Goal: Task Accomplishment & Management: Use online tool/utility

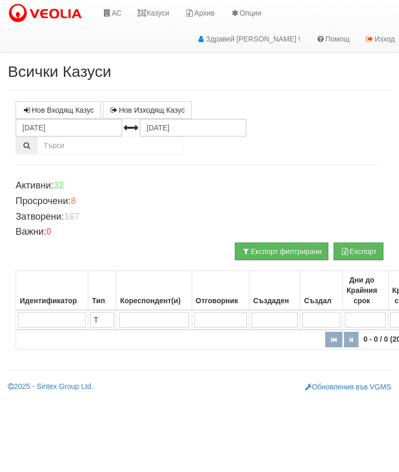
scroll to position [125, 0]
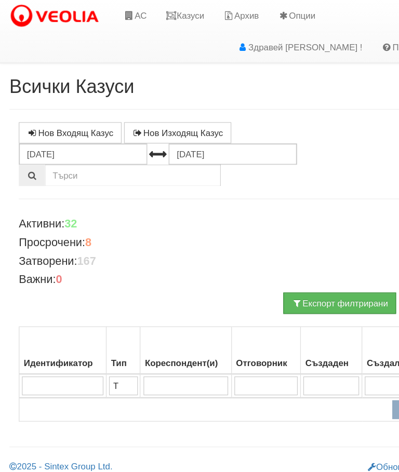
type input "T"
click at [116, 11] on link "АС" at bounding box center [111, 13] width 35 height 26
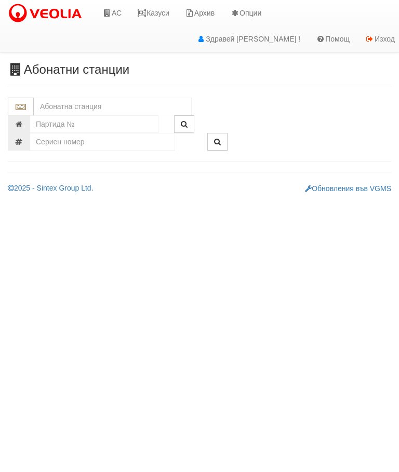
click at [105, 104] on input "text" at bounding box center [113, 107] width 158 height 18
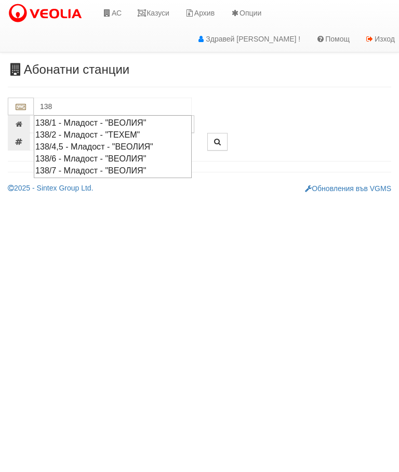
click at [95, 169] on div "138/7 - Младост - "ВЕОЛИЯ"" at bounding box center [112, 171] width 155 height 12
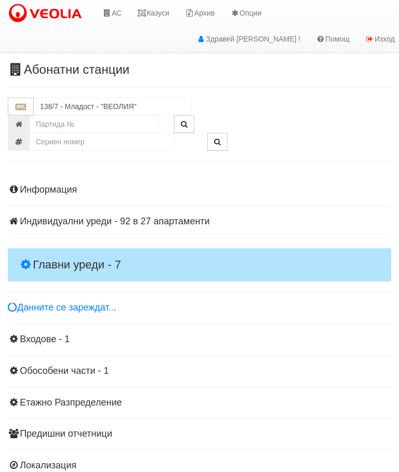
click at [63, 249] on h4 "Главни уреди - 7" at bounding box center [199, 264] width 383 height 33
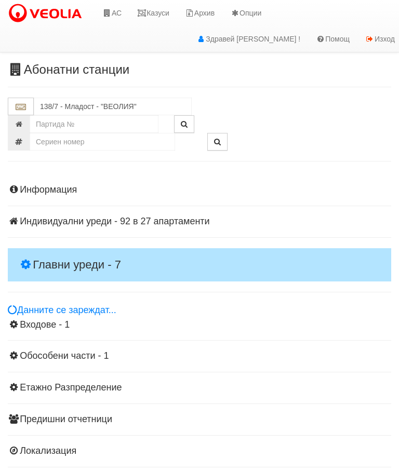
click at [93, 251] on h4 "Главни уреди - 7" at bounding box center [199, 264] width 383 height 33
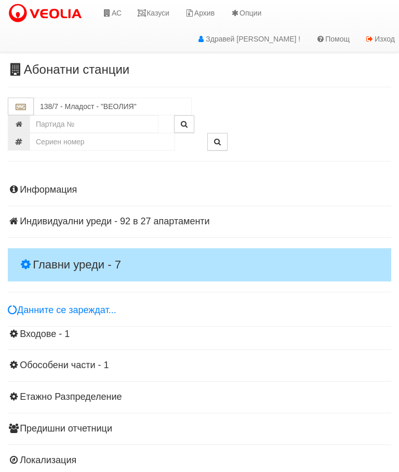
click at [90, 248] on h4 "Главни уреди - 7" at bounding box center [199, 264] width 383 height 33
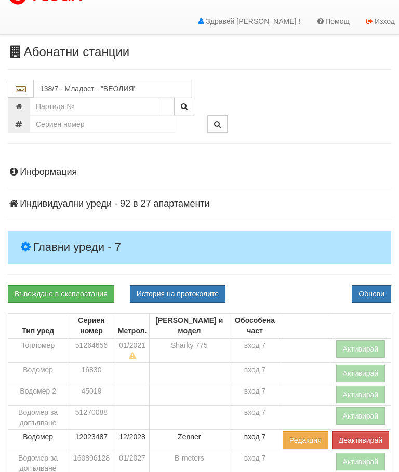
scroll to position [18, 0]
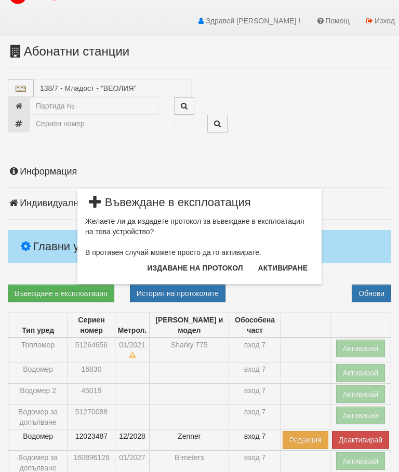
click at [205, 272] on button "Издаване на протокол" at bounding box center [195, 268] width 108 height 17
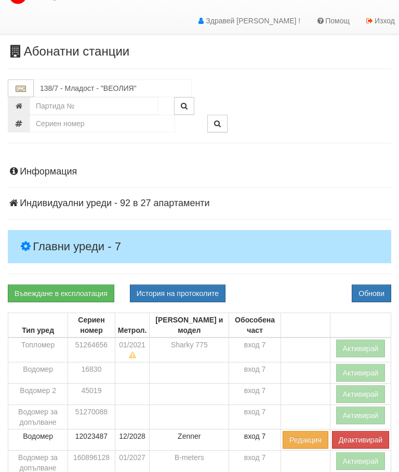
scroll to position [57, 0]
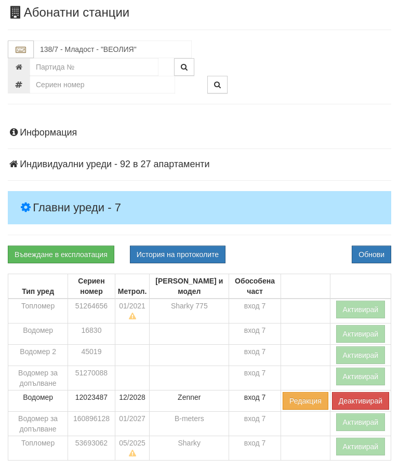
click at [290, 238] on div "Информация Параметри Брой Апартаменти: 27 Ползватели 07/2025 52 % 4 % 61" at bounding box center [199, 384] width 383 height 538
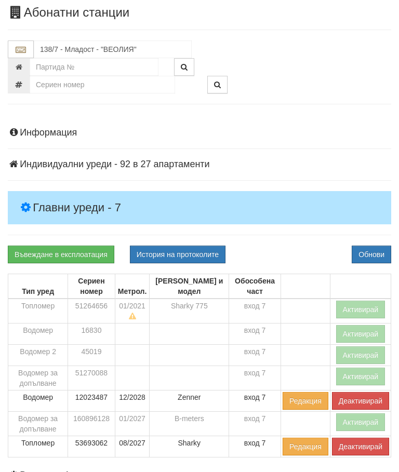
click at [354, 420] on button "Активирай" at bounding box center [360, 422] width 49 height 18
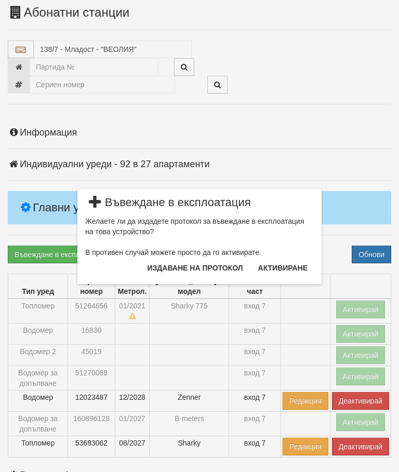
click at [217, 262] on button "Издаване на протокол" at bounding box center [195, 268] width 108 height 17
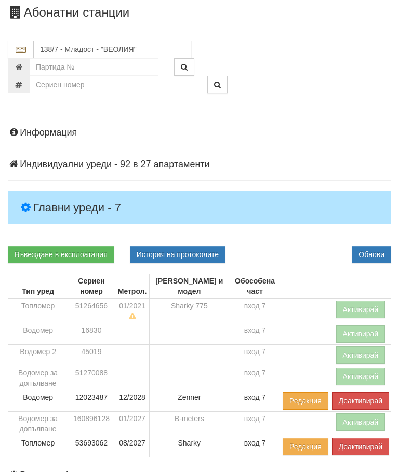
click at [301, 241] on div "Информация Параметри Брой Апартаменти: 27 Ползватели 07/2025 52 % 4 % 61" at bounding box center [199, 382] width 383 height 535
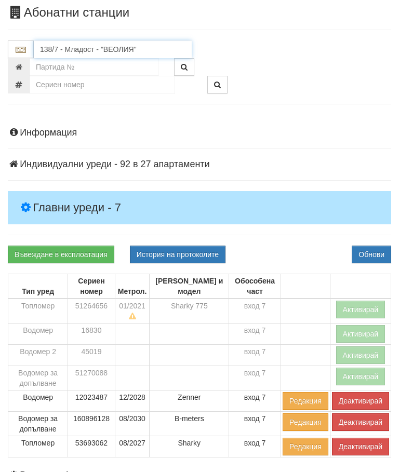
click at [89, 49] on input "138/7 - Младост - "ВЕОЛИЯ"" at bounding box center [113, 49] width 158 height 18
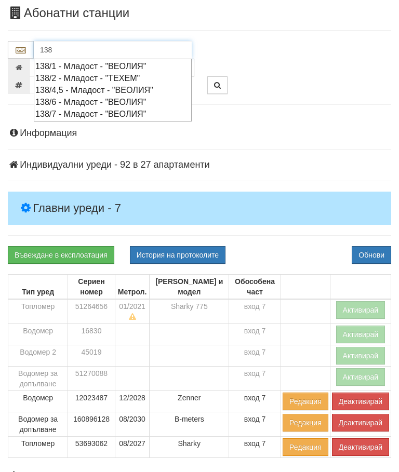
click at [98, 96] on div "138/6 - Младост - "ВЕОЛИЯ"" at bounding box center [112, 102] width 155 height 12
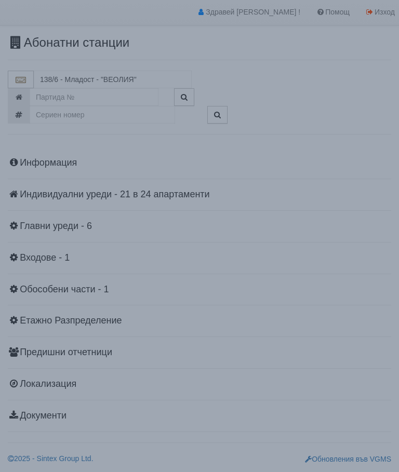
scroll to position [23, 0]
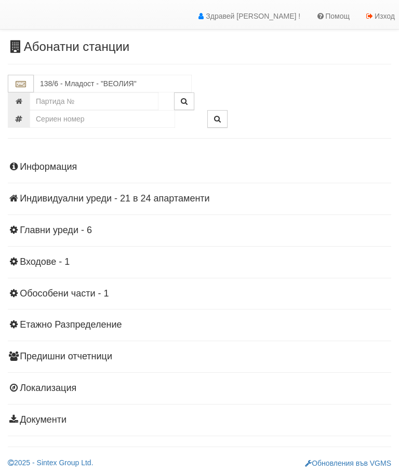
click at [76, 225] on h4 "Главни уреди - 6" at bounding box center [199, 230] width 383 height 10
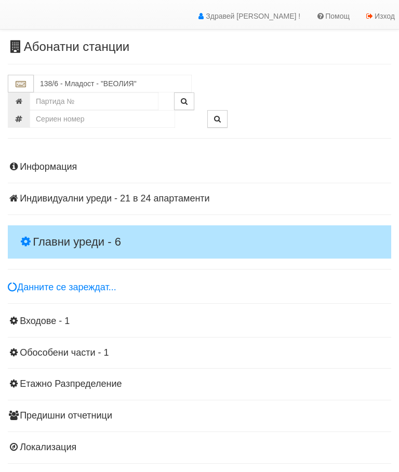
click at [79, 225] on h4 "Главни уреди - 6" at bounding box center [199, 241] width 383 height 33
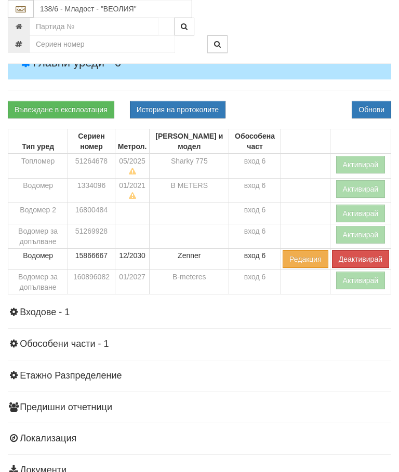
scroll to position [186, 0]
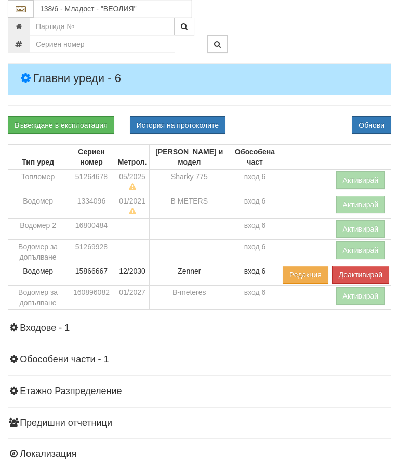
click at [358, 175] on button "Активирай" at bounding box center [360, 180] width 49 height 18
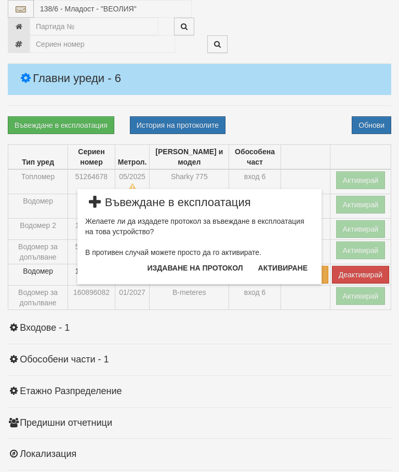
click at [209, 271] on button "Издаване на протокол" at bounding box center [195, 268] width 108 height 17
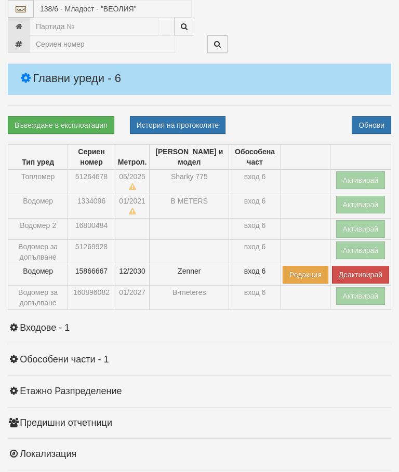
scroll to position [225, 0]
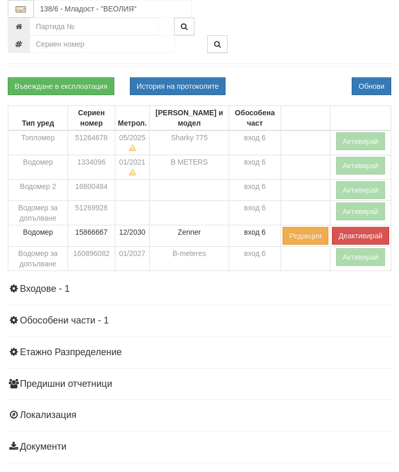
click at [296, 305] on div "Информация Параметри Брой Апартаменти: 24 Ползватели 07/2025 46 % 0 % 47" at bounding box center [199, 205] width 383 height 517
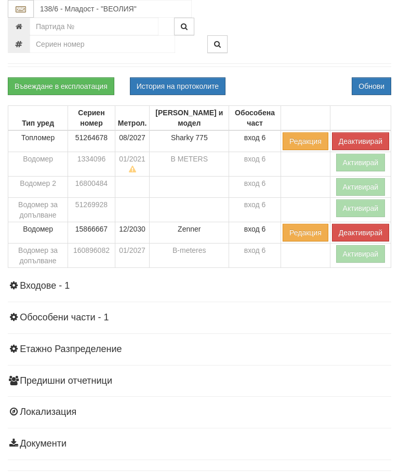
click at [359, 249] on button "Активирай" at bounding box center [360, 254] width 49 height 18
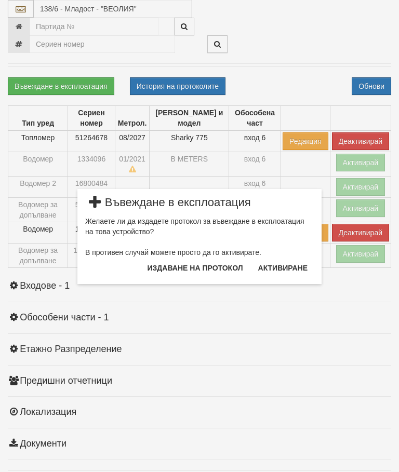
click at [222, 269] on button "Издаване на протокол" at bounding box center [195, 268] width 108 height 17
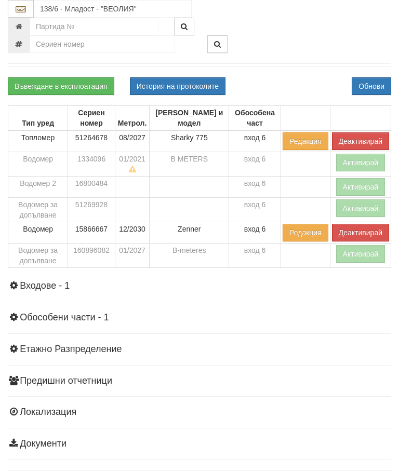
click at [275, 286] on h4 "Входове - 1" at bounding box center [199, 286] width 383 height 10
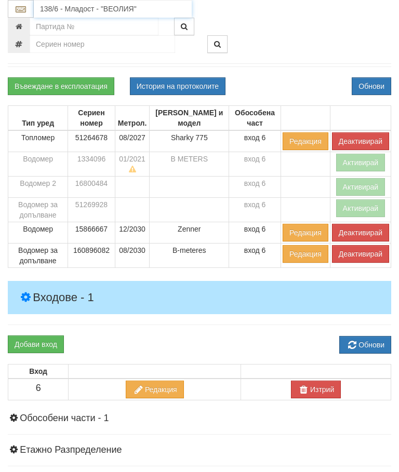
click at [79, 7] on input "138/6 - Младост - "ВЕОЛИЯ"" at bounding box center [113, 9] width 158 height 18
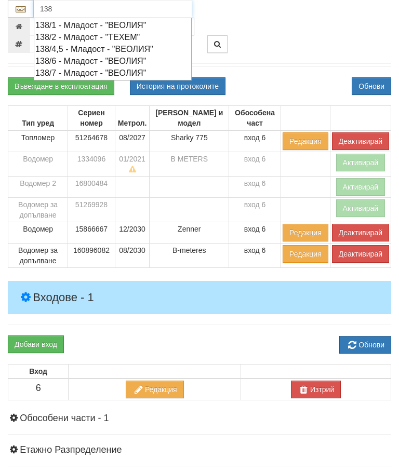
click at [86, 39] on div "138/2 - Младост - "ТЕХЕМ"" at bounding box center [112, 37] width 155 height 12
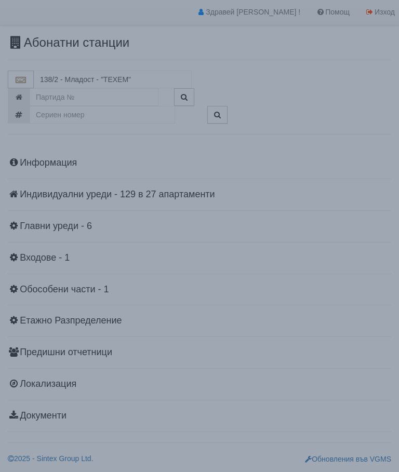
scroll to position [23, 0]
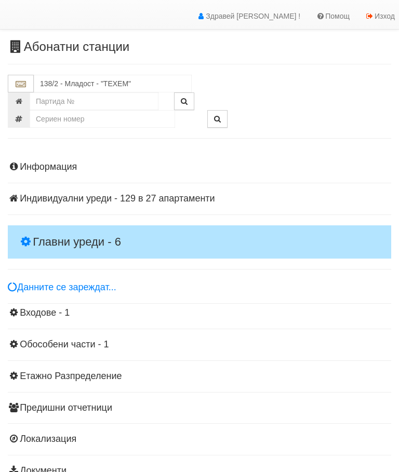
click at [78, 227] on h4 "Главни уреди - 6" at bounding box center [199, 241] width 383 height 33
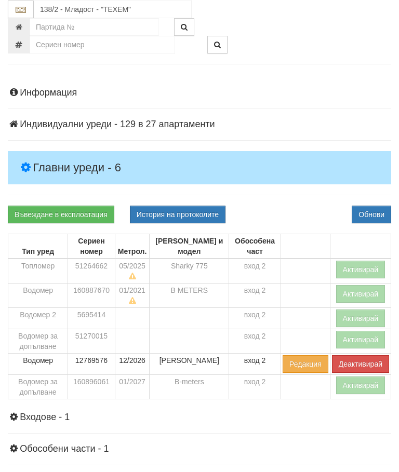
scroll to position [97, 0]
click at [363, 264] on button "Активирай" at bounding box center [360, 270] width 49 height 18
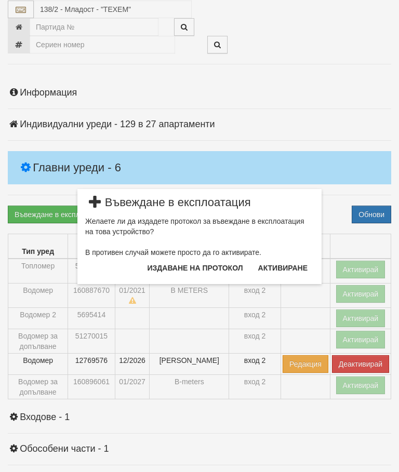
click at [218, 268] on button "Издаване на протокол" at bounding box center [195, 268] width 108 height 17
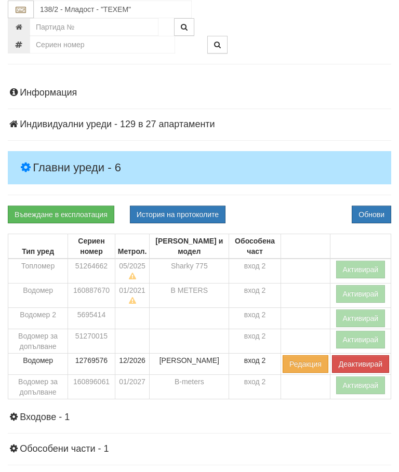
scroll to position [136, 0]
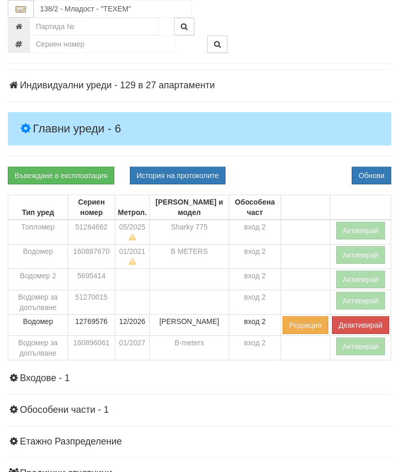
click at [306, 162] on div "Информация Параметри Брой Апартаменти: 27 Ползватели 07/2025 67 % 0 % 67" at bounding box center [199, 294] width 383 height 517
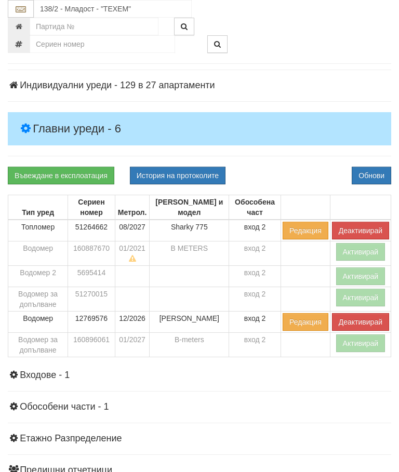
click at [348, 340] on button "Активирай" at bounding box center [360, 343] width 49 height 18
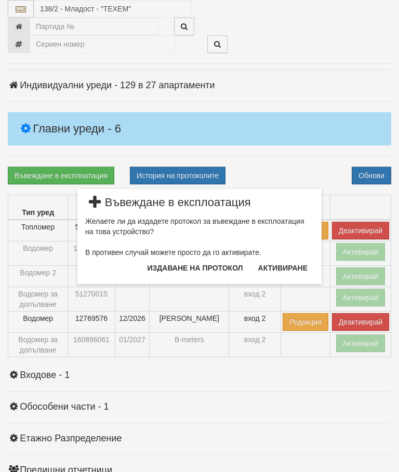
click at [211, 268] on button "Издаване на протокол" at bounding box center [195, 268] width 108 height 17
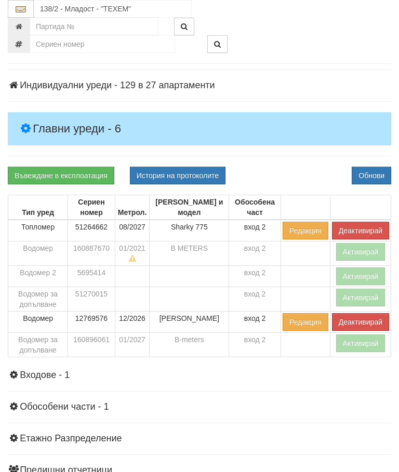
click at [294, 151] on div "Информация Параметри Брой Апартаменти: 27 Ползватели 07/2025 67 % 0 % 67" at bounding box center [199, 292] width 383 height 513
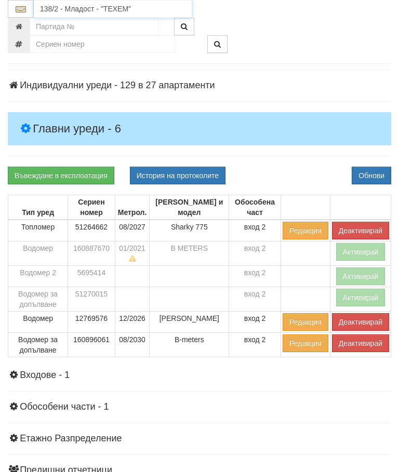
click at [98, 10] on input "138/2 - Младост - "ТЕХЕМ"" at bounding box center [113, 9] width 158 height 18
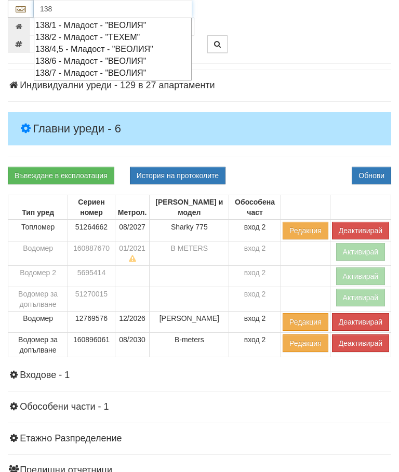
click at [88, 26] on div "138/1 - Младост - "ВЕОЛИЯ"" at bounding box center [112, 25] width 155 height 12
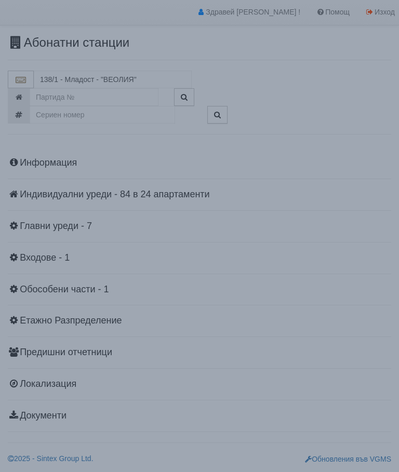
scroll to position [23, 0]
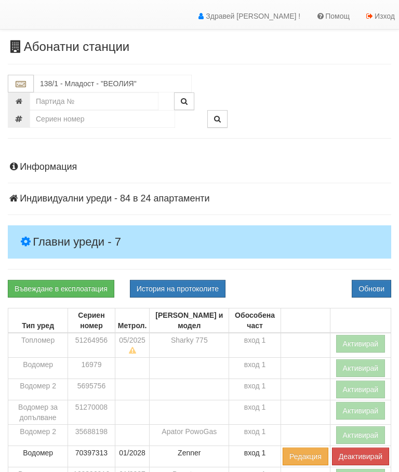
click at [75, 231] on h4 "Главни уреди - 7" at bounding box center [199, 241] width 383 height 33
click at [362, 337] on button "Активирай" at bounding box center [360, 344] width 49 height 18
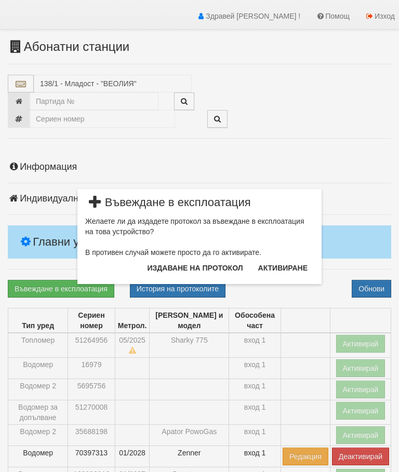
click at [214, 267] on button "Издаване на протокол" at bounding box center [195, 268] width 108 height 17
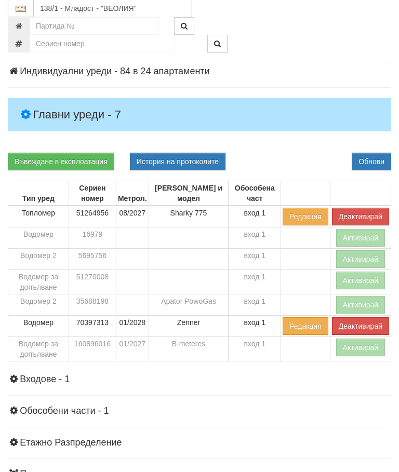
scroll to position [150, 0]
click at [352, 348] on button "Активирай" at bounding box center [360, 348] width 49 height 18
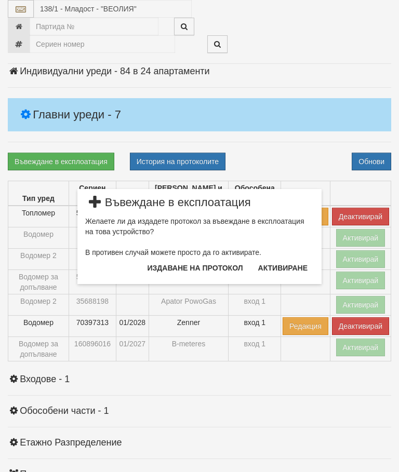
click at [218, 267] on button "Издаване на протокол" at bounding box center [195, 268] width 108 height 17
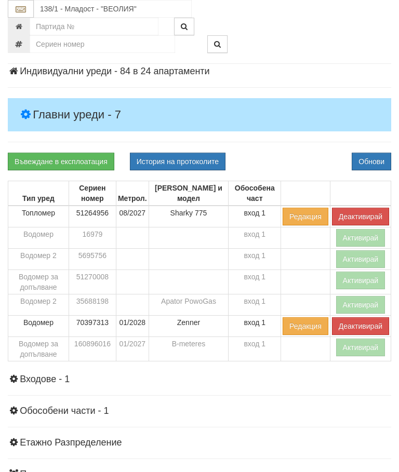
click at [290, 149] on div "Информация Параметри Брой Апартаменти: 24 Ползватели 07/2025 63 % 0 % 45" at bounding box center [199, 288] width 383 height 532
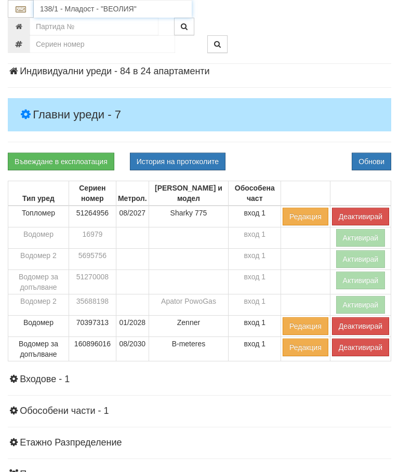
click at [89, 7] on input "138/1 - Младост - "ВЕОЛИЯ"" at bounding box center [113, 9] width 158 height 18
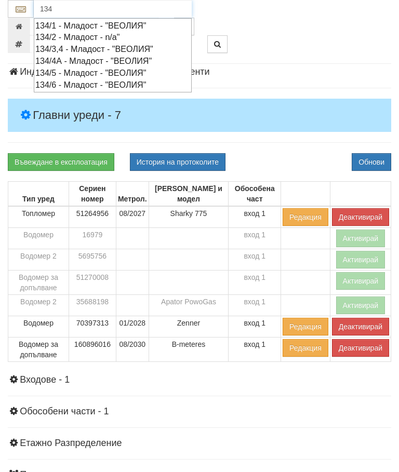
click at [96, 83] on div "134/6 - Младост - "ВЕОЛИЯ"" at bounding box center [112, 85] width 155 height 12
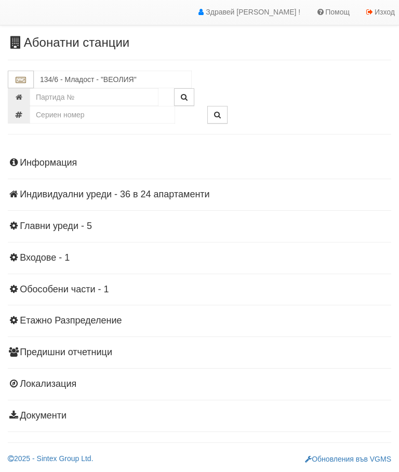
scroll to position [23, 0]
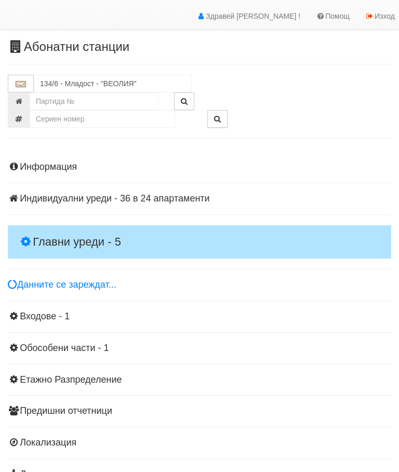
click at [82, 229] on h4 "Главни уреди - 5" at bounding box center [199, 241] width 383 height 33
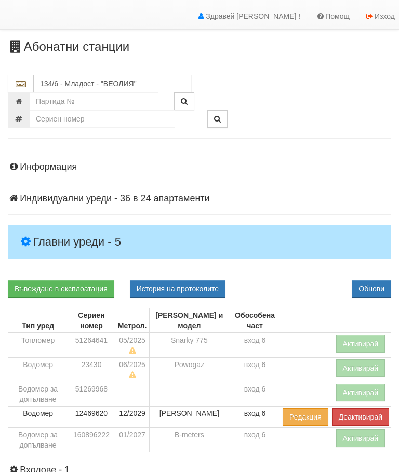
click at [361, 337] on button "Активирай" at bounding box center [360, 344] width 49 height 18
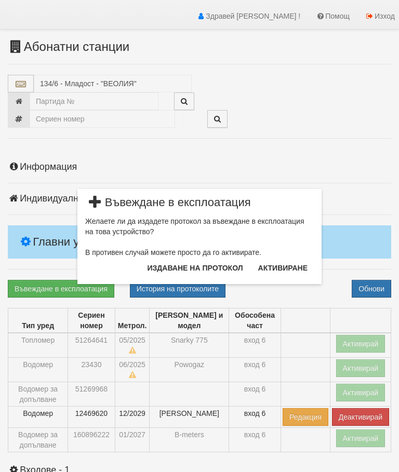
click at [215, 266] on button "Издаване на протокол" at bounding box center [195, 268] width 108 height 17
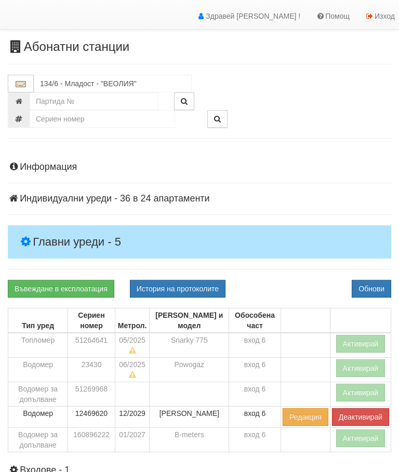
click at [290, 272] on div "Информация Параметри Брой Апартаменти: 24 Ползватели 07/2025 58 % 0 % 58" at bounding box center [199, 396] width 383 height 495
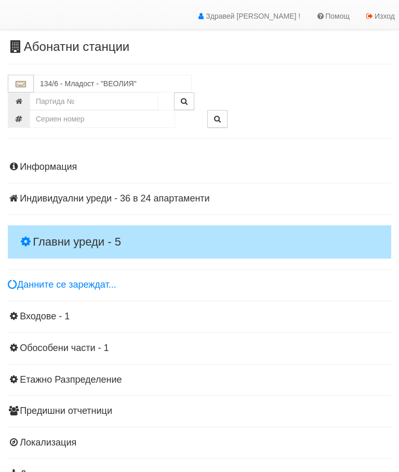
click at [74, 227] on h4 "Главни уреди - 5" at bounding box center [199, 241] width 383 height 33
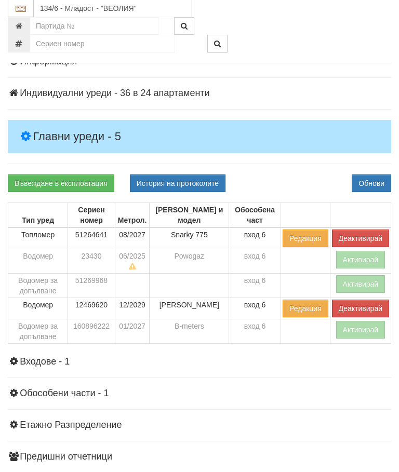
scroll to position [130, 0]
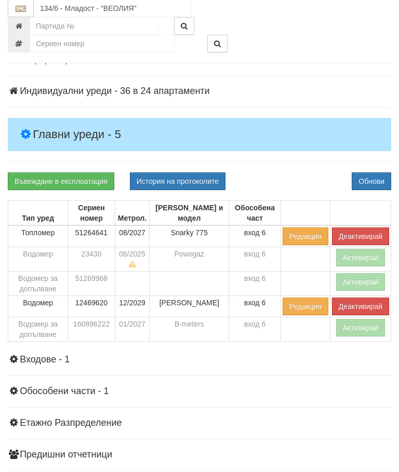
click at [357, 326] on button "Активирай" at bounding box center [360, 328] width 49 height 18
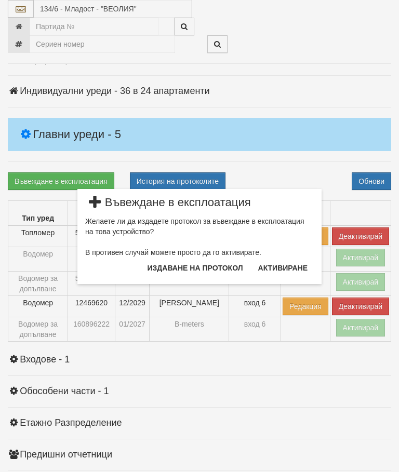
click at [214, 265] on button "Издаване на протокол" at bounding box center [195, 268] width 108 height 17
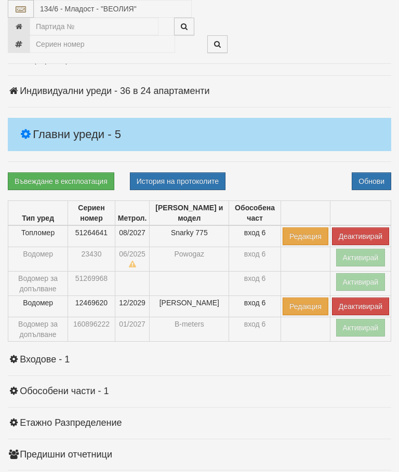
scroll to position [169, 0]
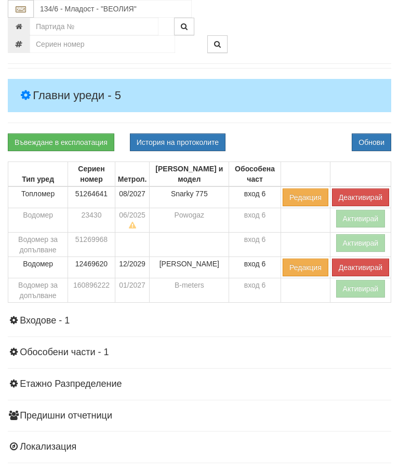
click at [301, 136] on div "Въвеждане в експлоатация История на протоколите Обнови" at bounding box center [199, 142] width 399 height 18
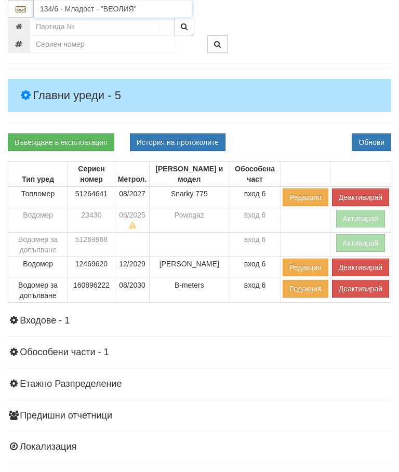
click at [85, 5] on input "134/6 - Младост - "ВЕОЛИЯ"" at bounding box center [113, 9] width 158 height 18
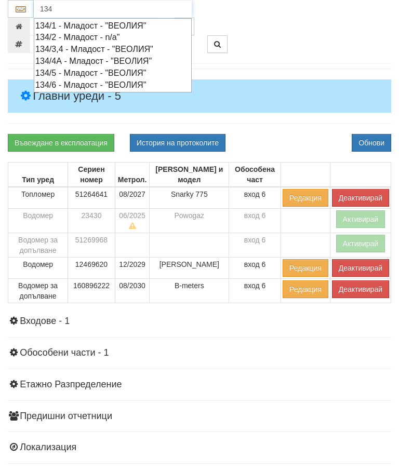
click at [87, 69] on div "134/5 - Младост - "ВЕОЛИЯ"" at bounding box center [112, 73] width 155 height 12
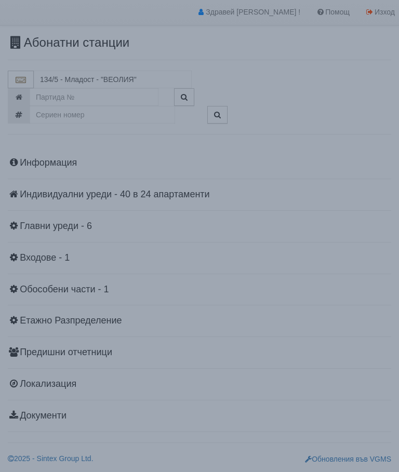
scroll to position [23, 0]
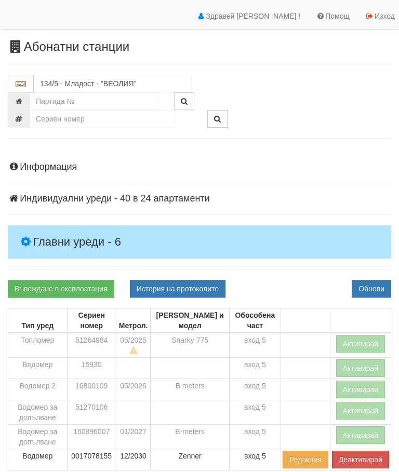
click at [69, 231] on h4 "Главни уреди - 6" at bounding box center [199, 241] width 383 height 33
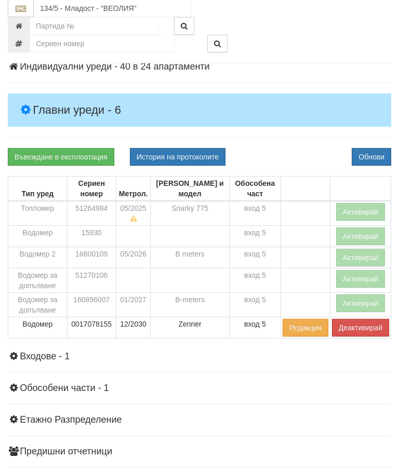
scroll to position [155, 0]
click at [357, 207] on button "Активирай" at bounding box center [360, 212] width 49 height 18
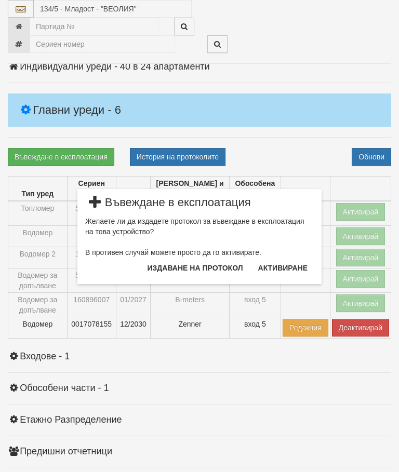
click at [214, 269] on button "Издаване на протокол" at bounding box center [195, 268] width 108 height 17
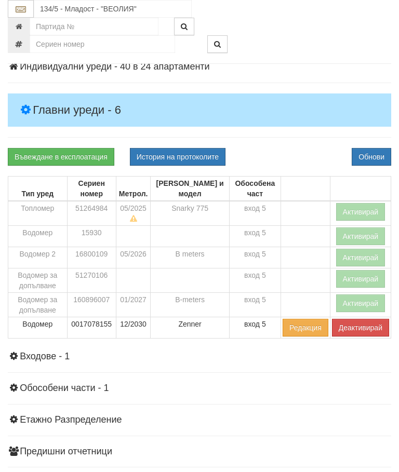
scroll to position [194, 0]
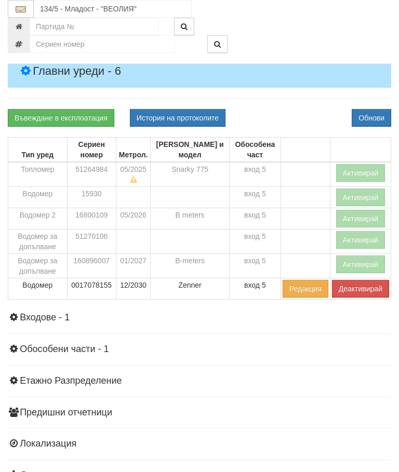
click at [299, 105] on div "Информация Параметри Брой Апартаменти: 24 Ползватели 07/2025 38 % 0 % 49" at bounding box center [199, 234] width 383 height 513
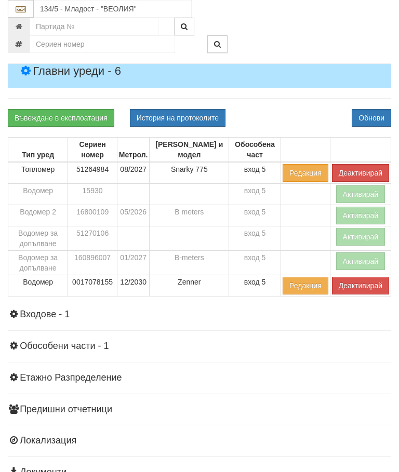
click at [357, 260] on button "Активирай" at bounding box center [360, 261] width 49 height 18
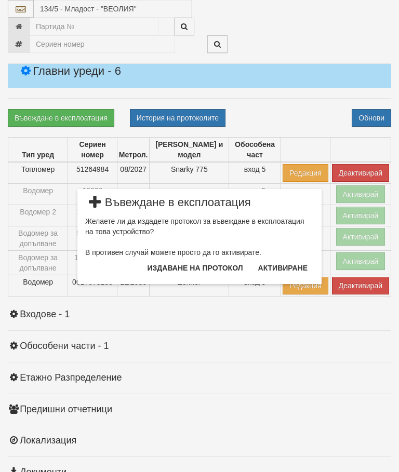
click at [219, 268] on button "Издаване на протокол" at bounding box center [195, 268] width 108 height 17
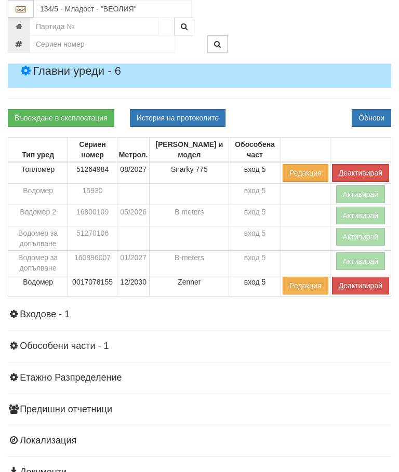
click at [293, 105] on div "Информация Параметри Брой Апартаменти: 24 Ползватели 07/2025 38 % 0 % 49" at bounding box center [199, 233] width 383 height 510
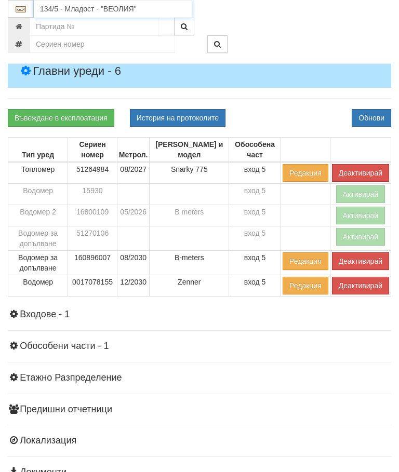
click at [85, 6] on input "134/5 - Младост - "ВЕОЛИЯ"" at bounding box center [113, 9] width 158 height 18
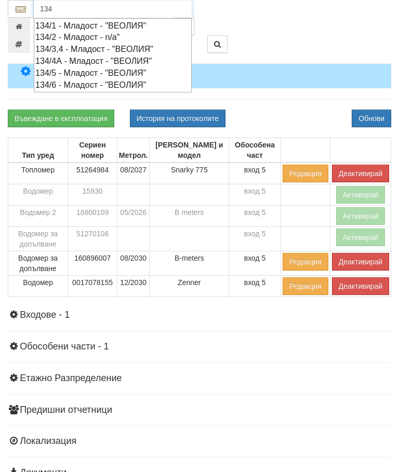
click at [87, 58] on div "134/4А - Младост - "ВЕОЛИЯ"" at bounding box center [112, 61] width 155 height 12
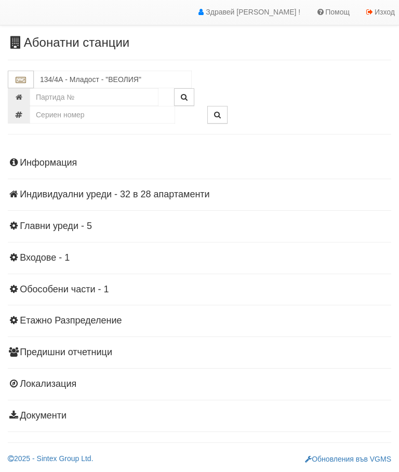
scroll to position [23, 0]
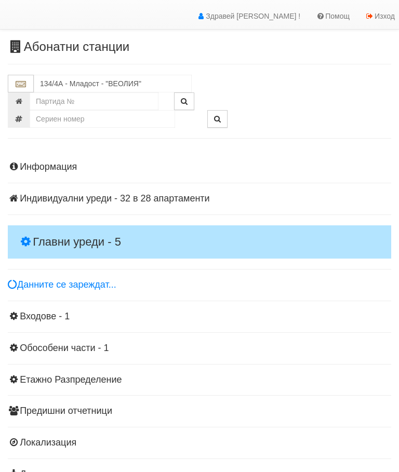
click at [74, 227] on h4 "Главни уреди - 5" at bounding box center [199, 241] width 383 height 33
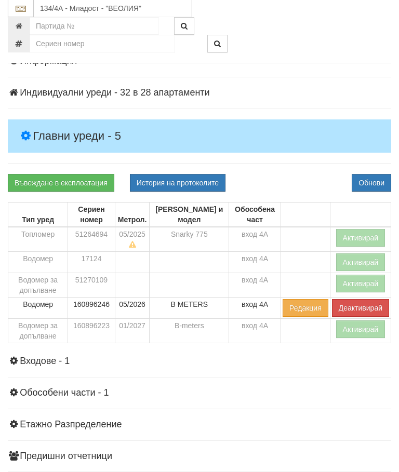
scroll to position [129, 0]
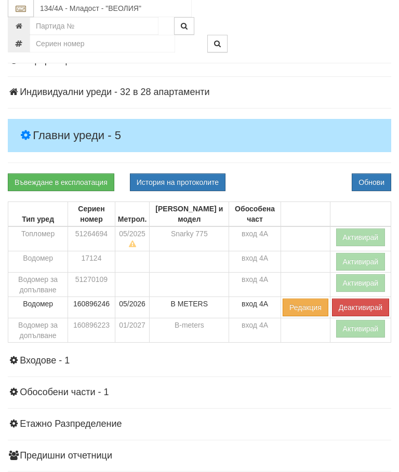
click at [357, 327] on button "Активирай" at bounding box center [360, 329] width 49 height 18
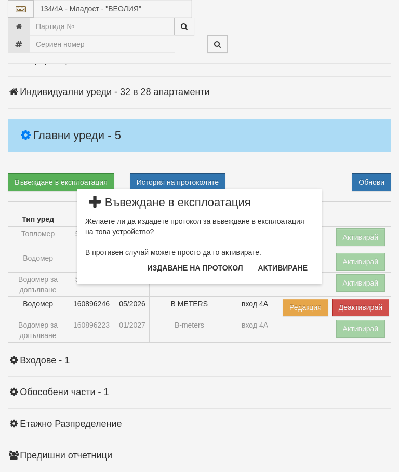
click at [217, 269] on button "Издаване на протокол" at bounding box center [195, 268] width 108 height 17
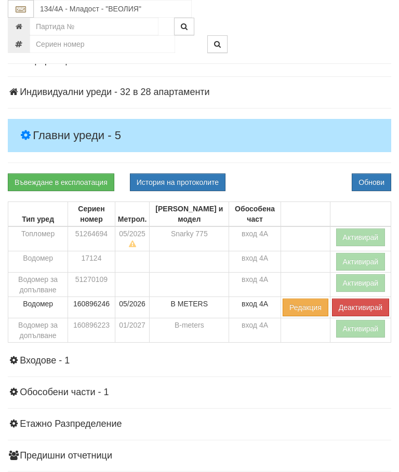
scroll to position [168, 0]
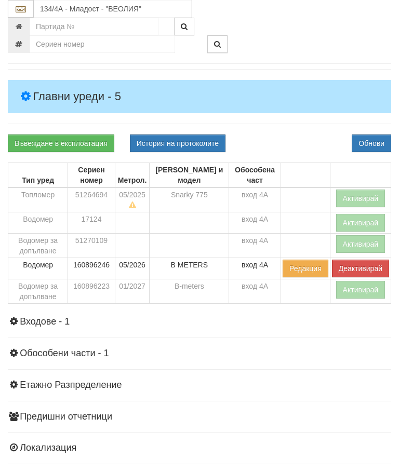
click at [308, 134] on div "Въвеждане в експлоатация История на протоколите Обнови" at bounding box center [199, 143] width 399 height 18
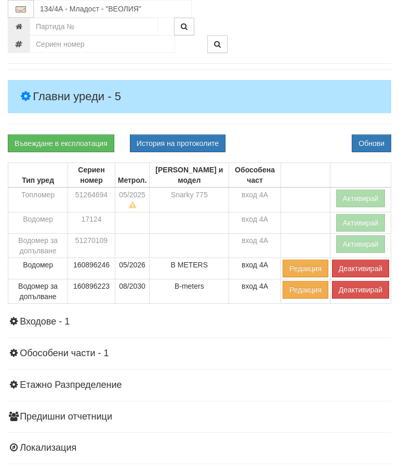
click at [362, 191] on button "Активирай" at bounding box center [360, 199] width 49 height 18
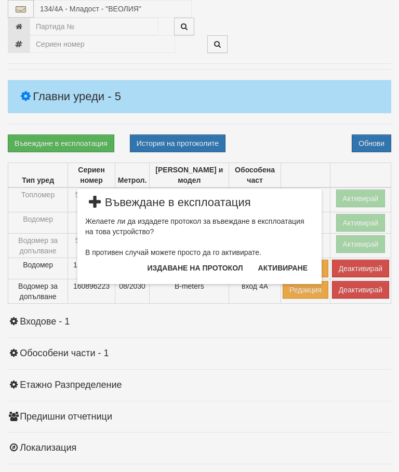
click at [216, 269] on button "Издаване на протокол" at bounding box center [195, 268] width 108 height 17
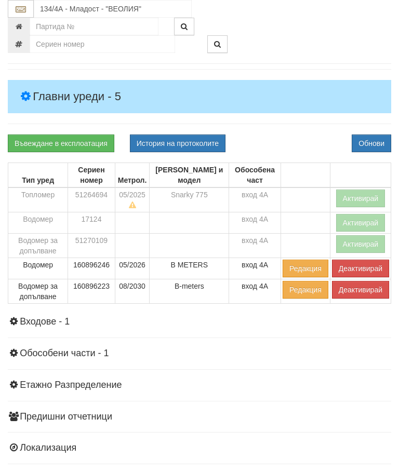
click at [298, 136] on div "Въвеждане в експлоатация История на протоколите Обнови" at bounding box center [199, 143] width 399 height 18
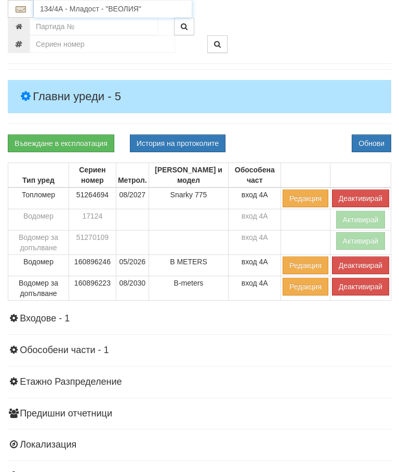
click at [82, 5] on input "134/4А - Младост - "ВЕОЛИЯ"" at bounding box center [113, 9] width 158 height 18
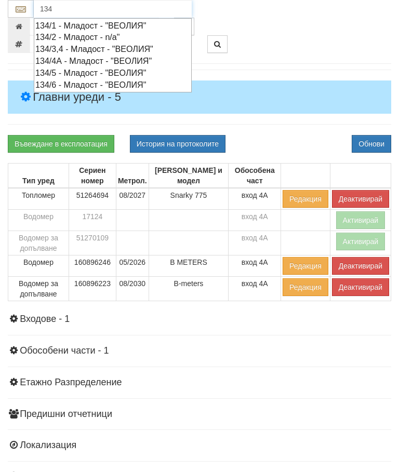
click at [97, 49] on div "134/3,4 - Младост - "ВЕОЛИЯ"" at bounding box center [112, 49] width 155 height 12
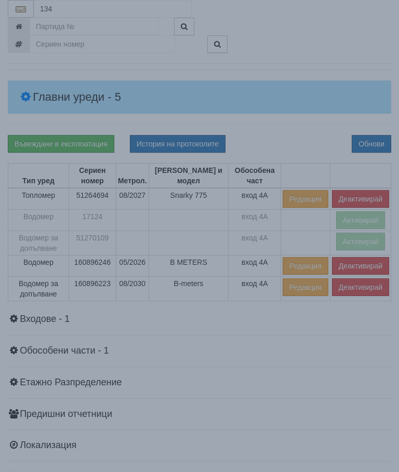
type input "134/3,4 - Младост - "ВЕОЛИЯ""
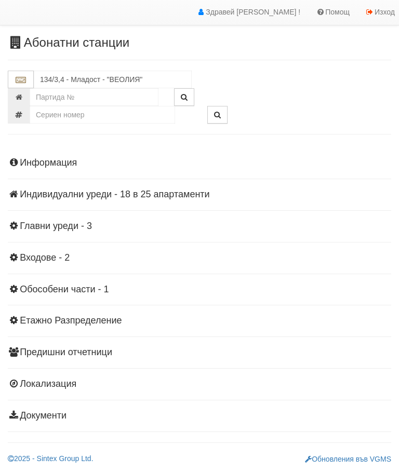
scroll to position [23, 0]
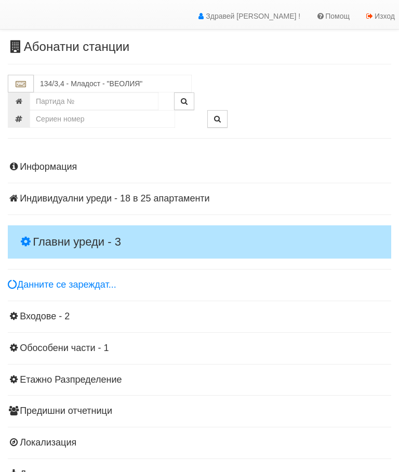
click at [84, 229] on h4 "Главни уреди - 3" at bounding box center [199, 241] width 383 height 33
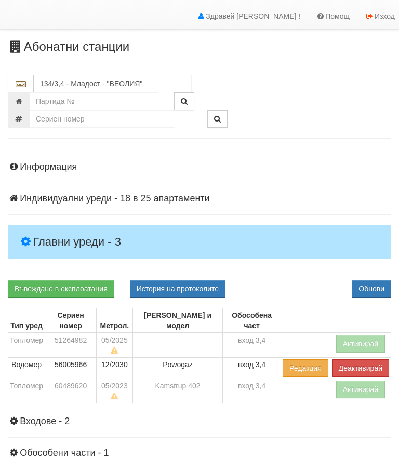
click at [349, 381] on button "Активирай" at bounding box center [360, 390] width 49 height 18
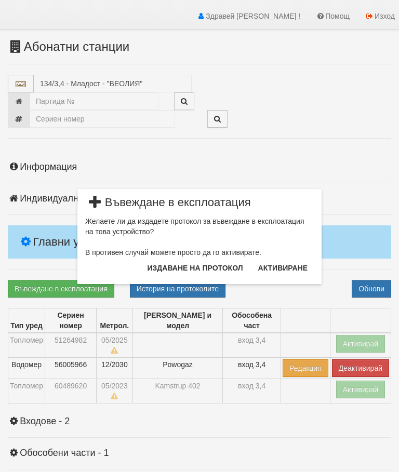
click at [199, 267] on button "Издаване на протокол" at bounding box center [195, 268] width 108 height 17
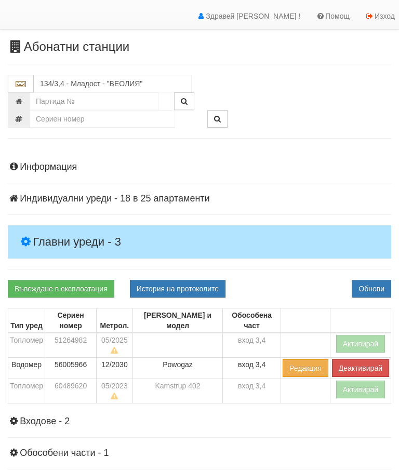
click at [298, 263] on div "Информация Параметри Брой Апартаменти: 25 Ползватели 07/2025 24 % 0 % 62" at bounding box center [199, 372] width 383 height 447
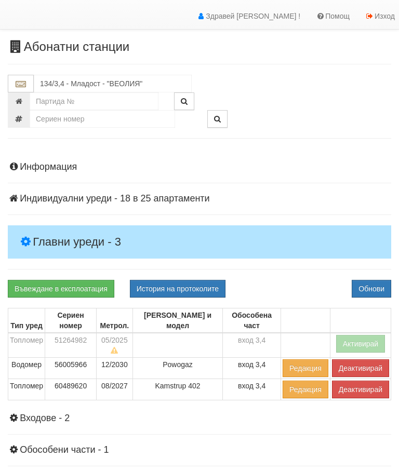
scroll to position [0, 0]
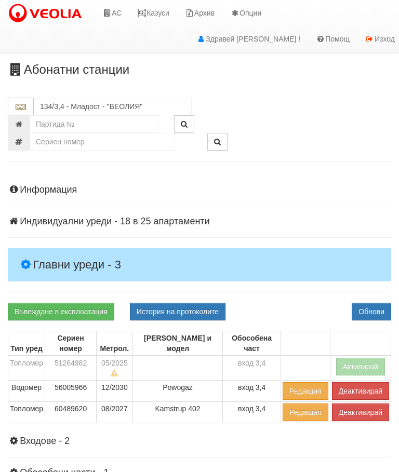
click at [169, 13] on link "Казуси" at bounding box center [153, 13] width 48 height 26
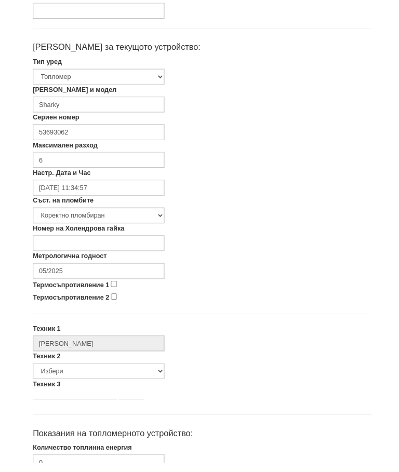
scroll to position [198, 0]
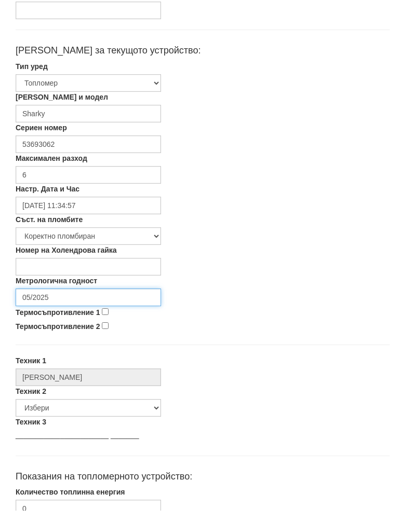
click at [86, 300] on input "05/2025" at bounding box center [88, 309] width 145 height 18
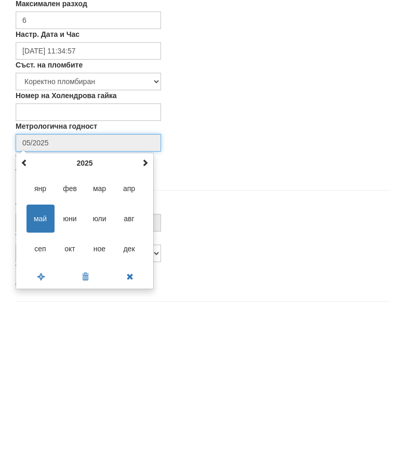
click at [151, 318] on div "май 2025 пн вт ср чт пт сб нд 28 29 30 1 2 3 4 5 6 7 8 9 10 11 12 13 14 15 16 1…" at bounding box center [85, 386] width 138 height 137
click at [152, 318] on div "май 2025 пн вт ср чт пт сб нд 28 29 30 1 2 3 4 5 6 7 8 9 10 11 12 13 14 15 16 1…" at bounding box center [85, 386] width 138 height 137
click at [148, 325] on span at bounding box center [144, 328] width 7 height 7
click at [150, 321] on th at bounding box center [145, 329] width 12 height 16
click at [134, 370] on span "авг" at bounding box center [129, 384] width 28 height 28
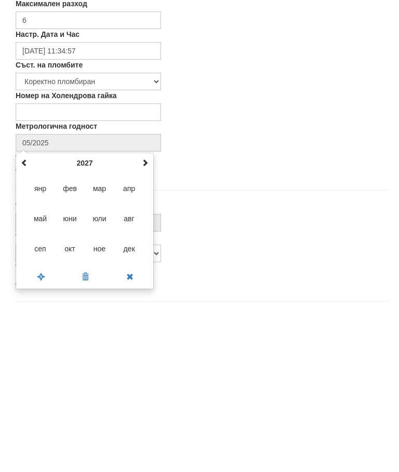
type input "08/2027"
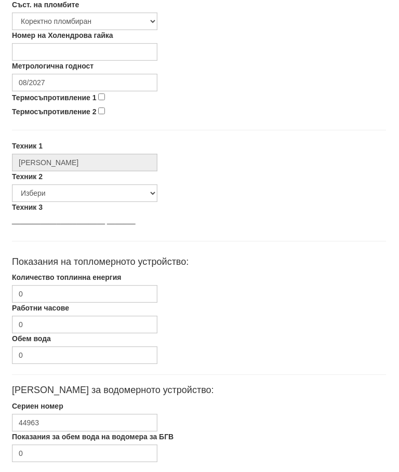
scroll to position [426, 4]
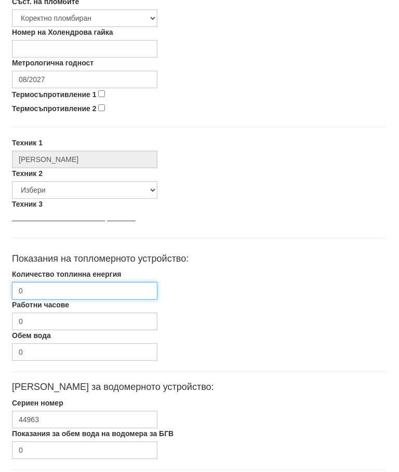
click at [91, 288] on input "0" at bounding box center [84, 291] width 145 height 18
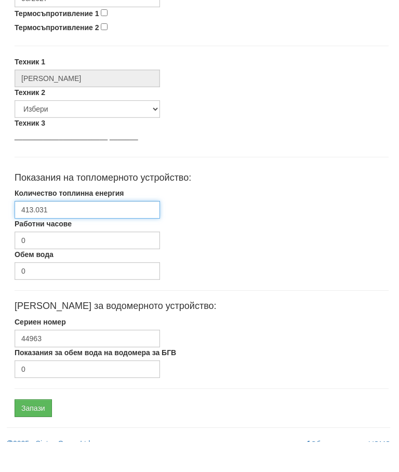
scroll to position [492, 1]
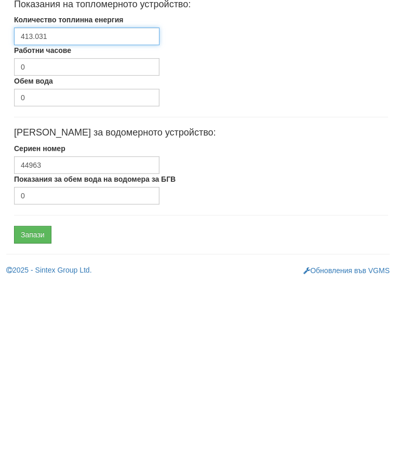
type input "413.031"
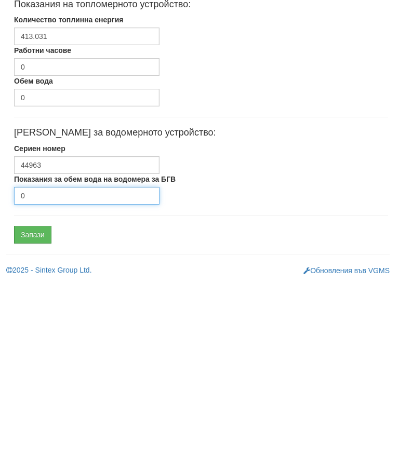
click at [70, 376] on input "0" at bounding box center [87, 385] width 145 height 18
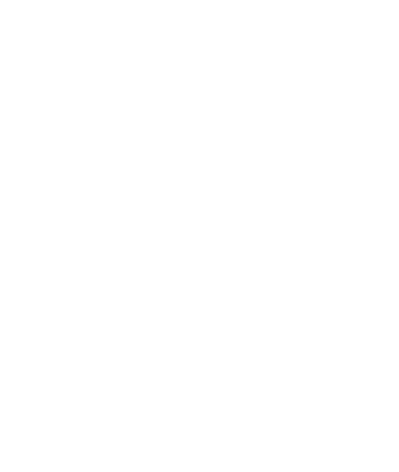
scroll to position [492, 4]
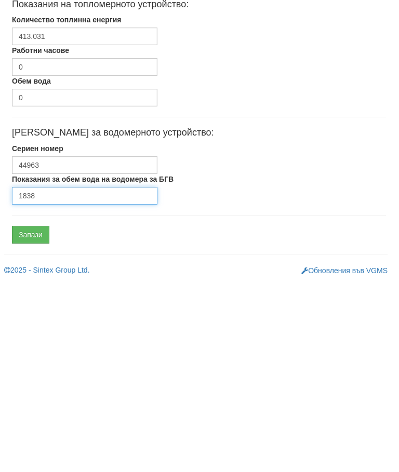
type input "1838"
click at [40, 415] on input "Запази" at bounding box center [30, 424] width 37 height 18
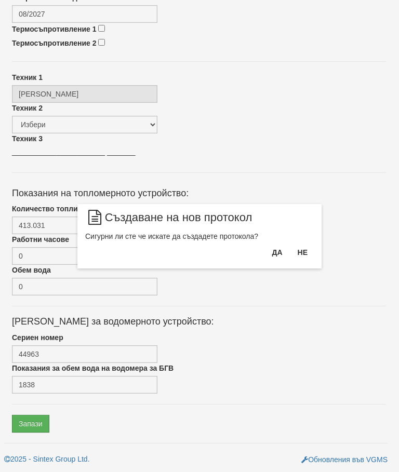
click at [269, 249] on button "Да" at bounding box center [276, 252] width 23 height 17
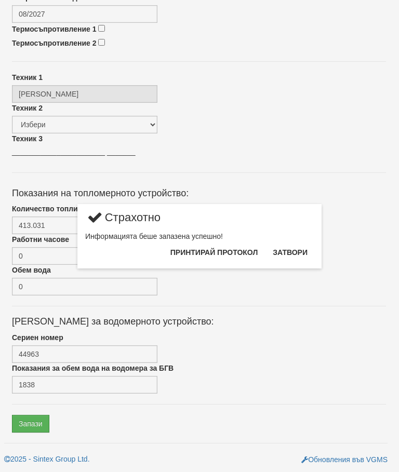
click at [292, 246] on button "Затвори" at bounding box center [289, 252] width 47 height 17
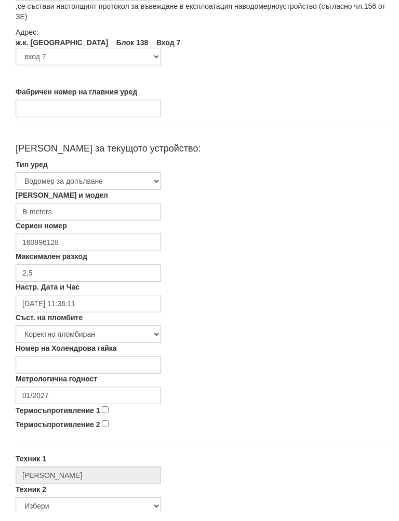
scroll to position [109, 0]
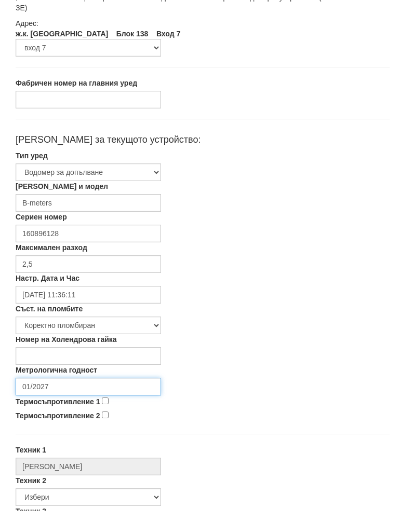
click at [84, 389] on input "01/2027" at bounding box center [88, 398] width 145 height 18
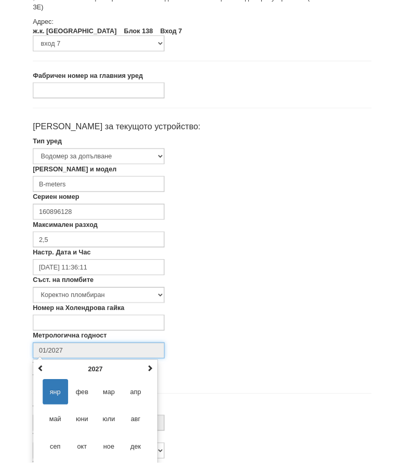
scroll to position [174, 0]
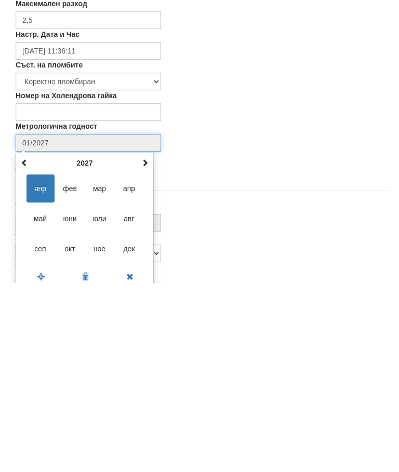
click at [141, 348] on span at bounding box center [144, 351] width 7 height 7
click at [142, 348] on span at bounding box center [144, 351] width 7 height 7
click at [141, 344] on th at bounding box center [145, 352] width 12 height 16
click at [132, 394] on span "авг" at bounding box center [129, 408] width 28 height 28
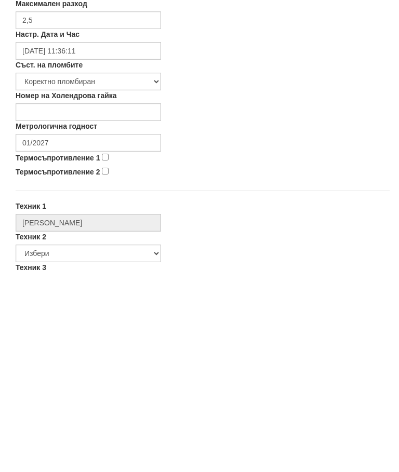
type input "08/2030"
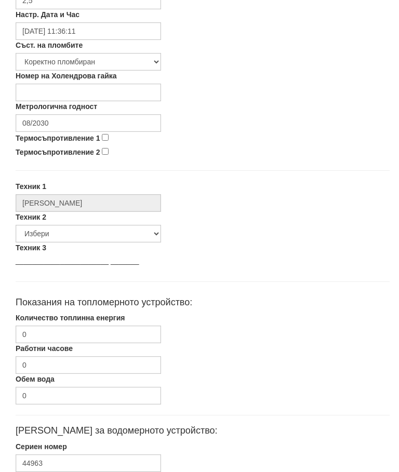
scroll to position [453, 0]
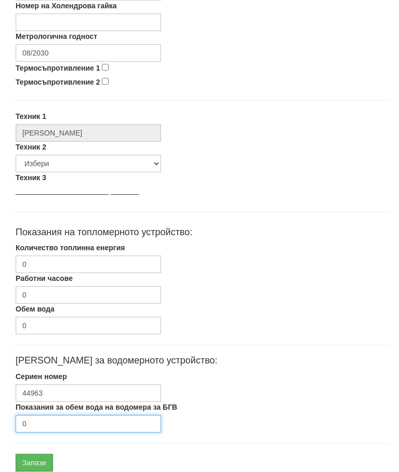
click at [61, 422] on input "0" at bounding box center [88, 424] width 145 height 18
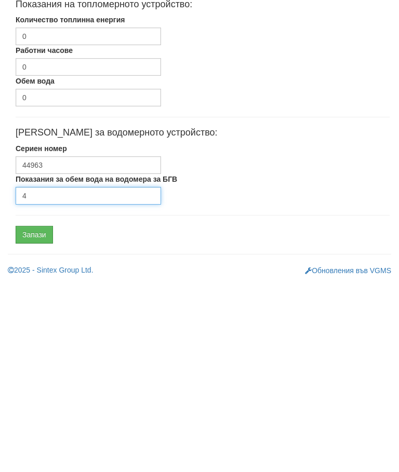
type input "4"
click at [46, 415] on input "Запази" at bounding box center [34, 424] width 37 height 18
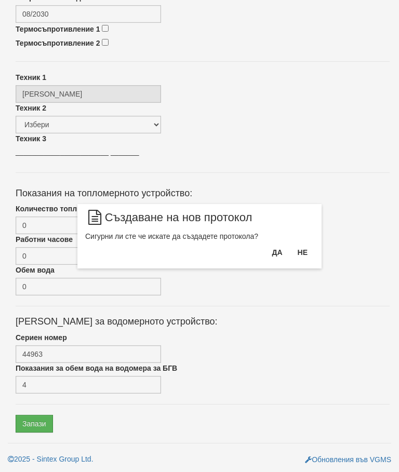
click at [277, 251] on button "Да" at bounding box center [276, 252] width 23 height 17
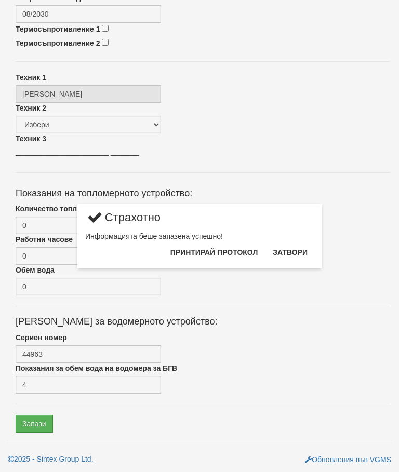
click at [296, 249] on button "Затвори" at bounding box center [289, 252] width 47 height 17
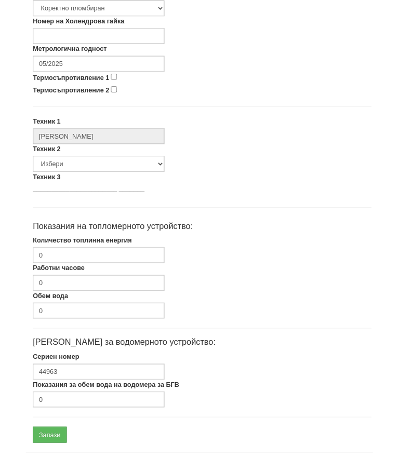
scroll to position [426, 0]
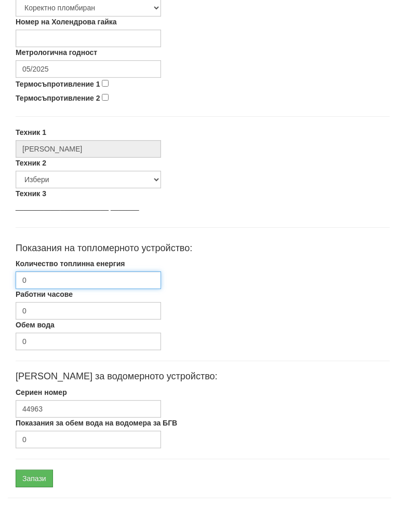
click at [85, 282] on input "0" at bounding box center [88, 291] width 145 height 18
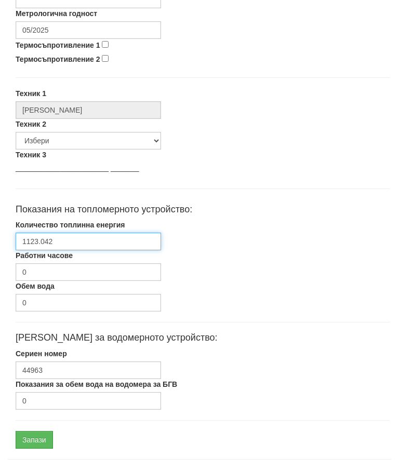
scroll to position [475, 0]
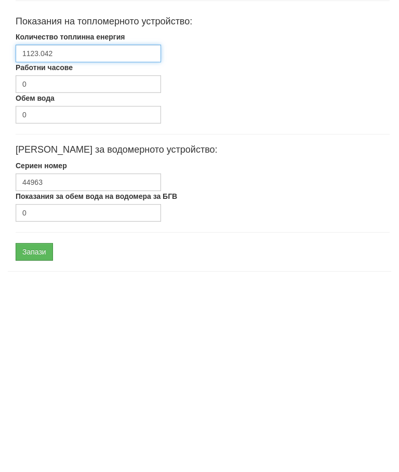
type input "1123.042"
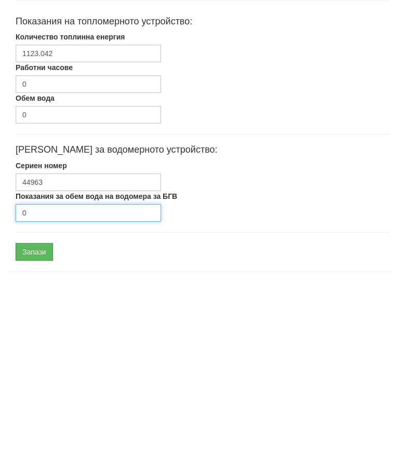
click at [62, 393] on input "0" at bounding box center [88, 402] width 145 height 18
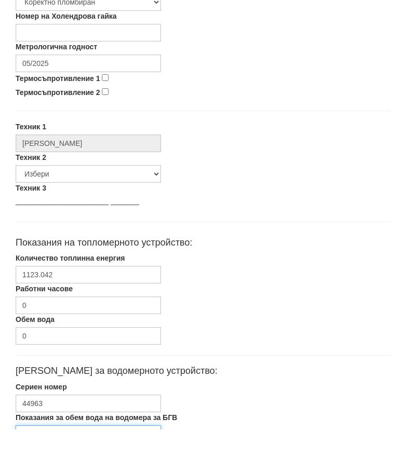
scroll to position [399, 0]
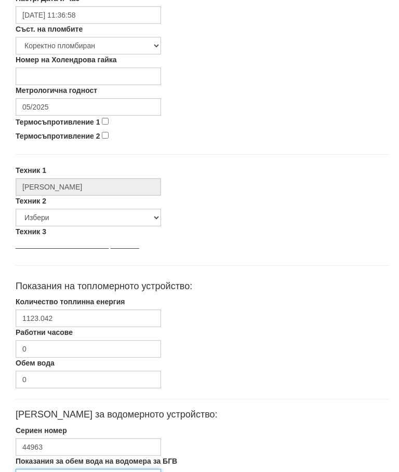
type input "1479"
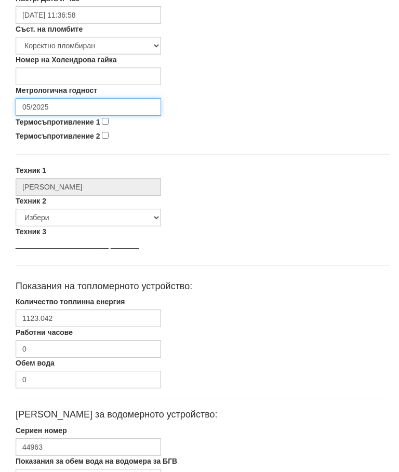
click at [79, 106] on input "05/2025" at bounding box center [88, 107] width 145 height 18
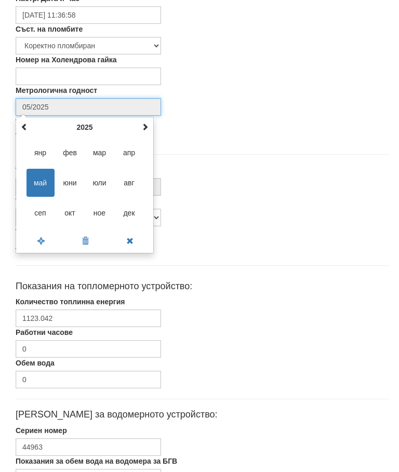
click at [146, 125] on span at bounding box center [144, 126] width 7 height 7
click at [145, 125] on span at bounding box center [144, 126] width 7 height 7
click at [132, 179] on span "авг" at bounding box center [129, 183] width 28 height 28
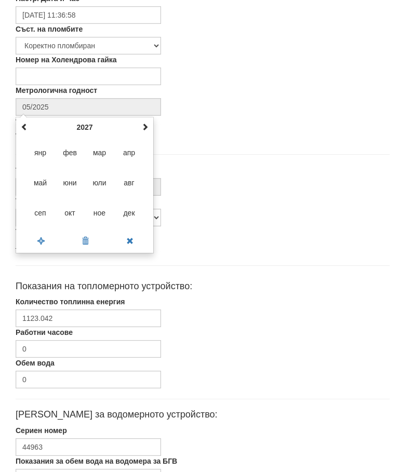
type input "08/2027"
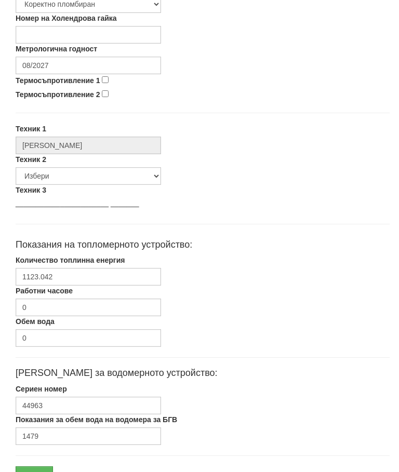
scroll to position [453, 0]
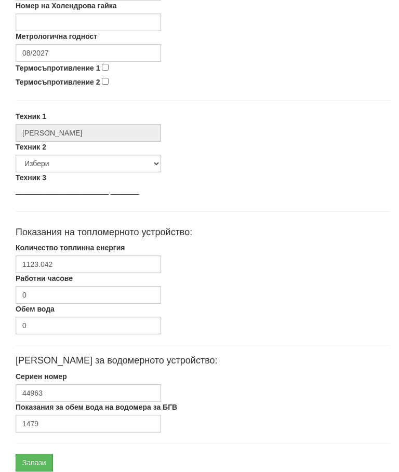
click at [44, 464] on input "Запази" at bounding box center [34, 463] width 37 height 18
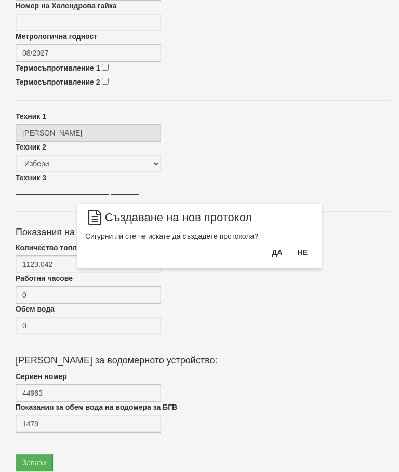
click at [274, 247] on button "Да" at bounding box center [276, 252] width 23 height 17
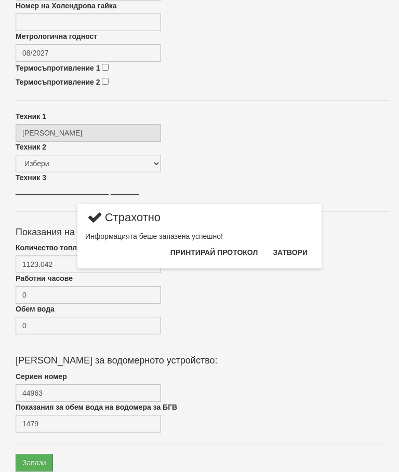
click at [292, 249] on button "Затвори" at bounding box center [289, 252] width 47 height 17
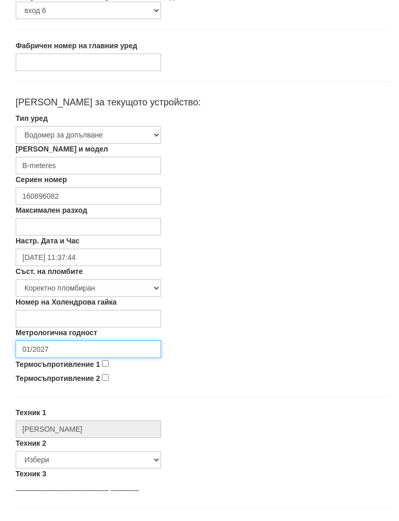
click at [87, 351] on input "01/2027" at bounding box center [88, 360] width 145 height 18
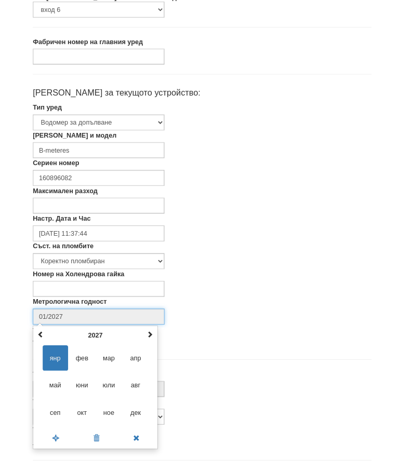
scroll to position [174, 0]
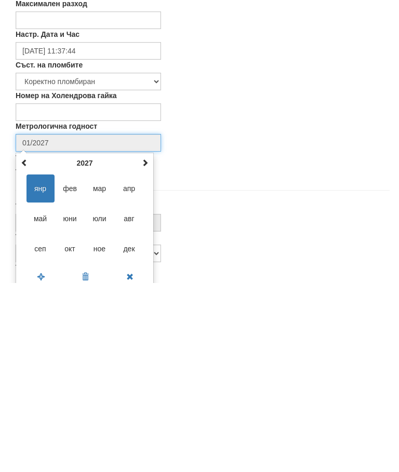
click at [147, 348] on span at bounding box center [144, 351] width 7 height 7
click at [148, 348] on span at bounding box center [144, 351] width 7 height 7
click at [130, 394] on span "авг" at bounding box center [129, 408] width 28 height 28
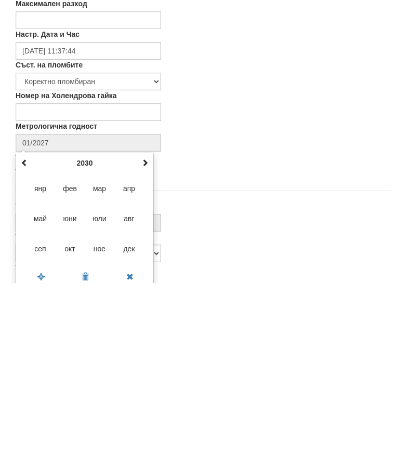
type input "08/2030"
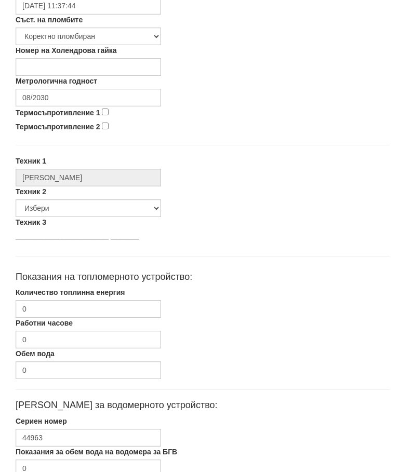
scroll to position [453, 0]
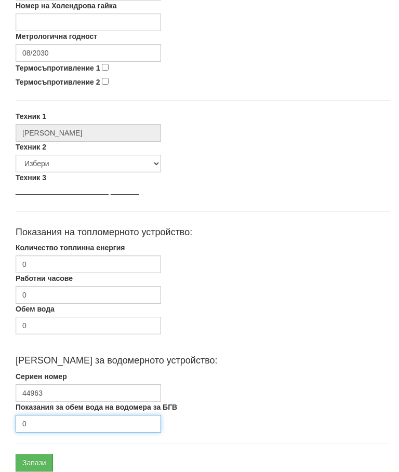
click at [50, 426] on input "0" at bounding box center [88, 424] width 145 height 18
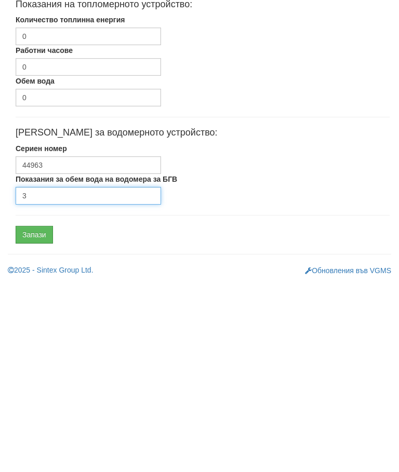
type input "3"
click at [39, 415] on input "Запази" at bounding box center [34, 424] width 37 height 18
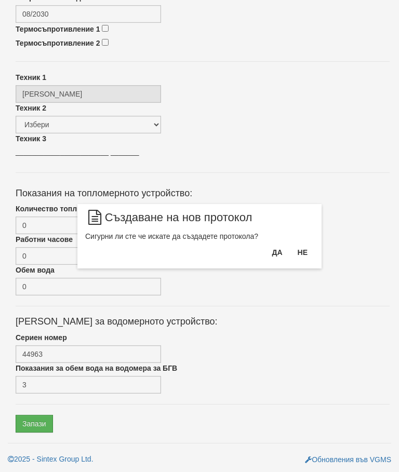
click at [271, 252] on button "Да" at bounding box center [276, 252] width 23 height 17
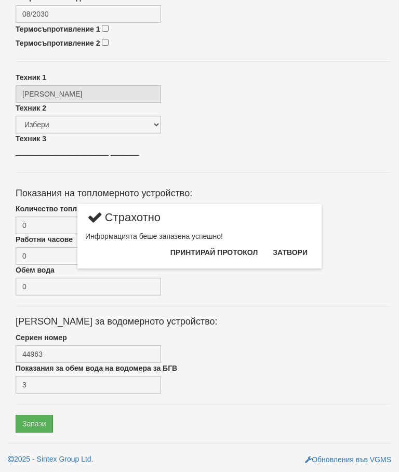
click at [293, 250] on button "Затвори" at bounding box center [289, 252] width 47 height 17
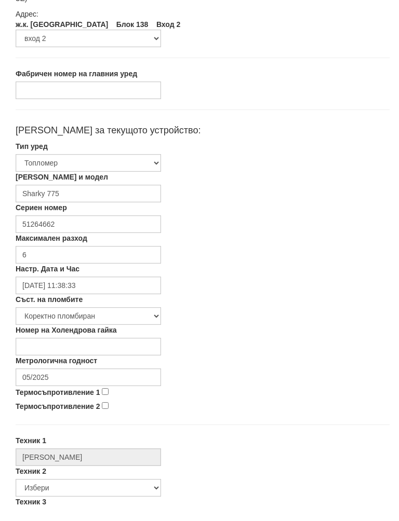
scroll to position [120, 0]
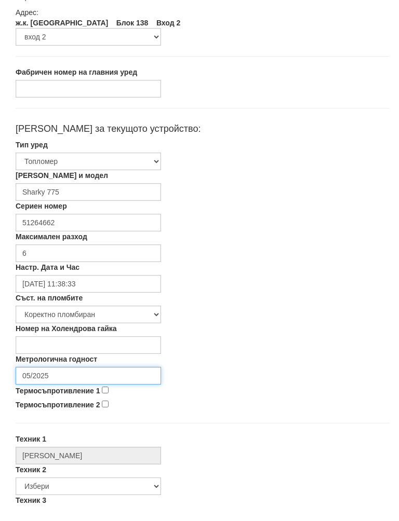
click at [72, 377] on input "05/2025" at bounding box center [88, 386] width 145 height 18
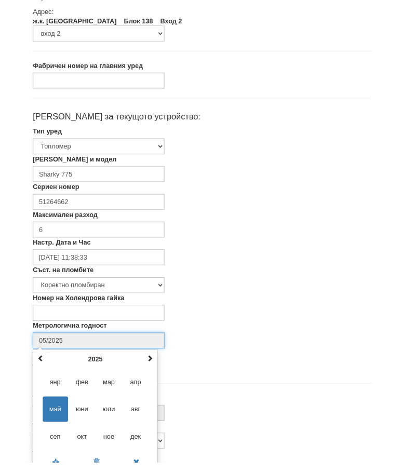
scroll to position [174, 0]
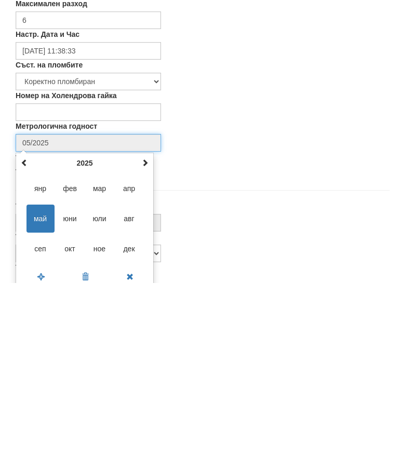
click at [151, 342] on div "[DATE] пн вт ср чт пт сб нд 28 29 30 1 2 3 4 5 6 7 8 9 10 11 12 13 14 15 16 17 …" at bounding box center [85, 410] width 138 height 137
click at [147, 348] on span at bounding box center [144, 351] width 7 height 7
click at [145, 348] on span at bounding box center [144, 351] width 7 height 7
click at [130, 394] on span "авг" at bounding box center [129, 408] width 28 height 28
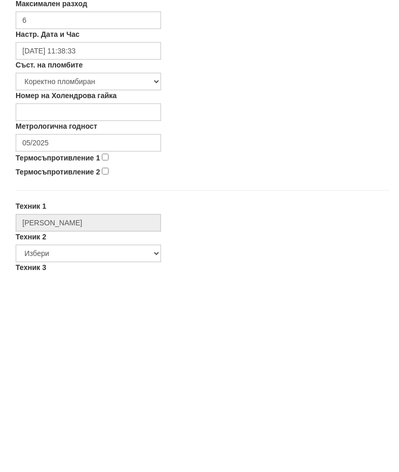
type input "08/2027"
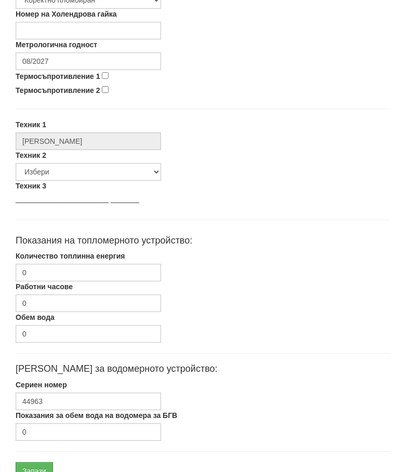
scroll to position [492, 0]
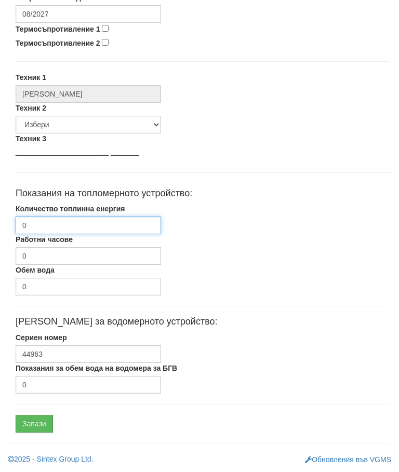
click at [84, 228] on input "0" at bounding box center [88, 226] width 145 height 18
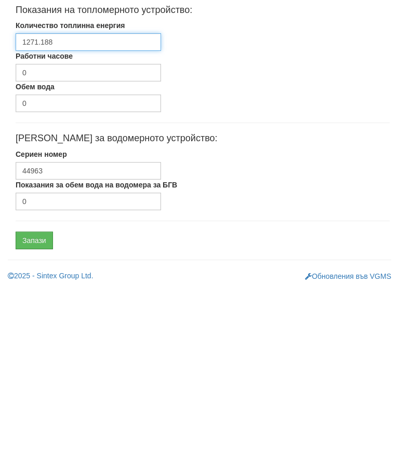
type input "1271.188"
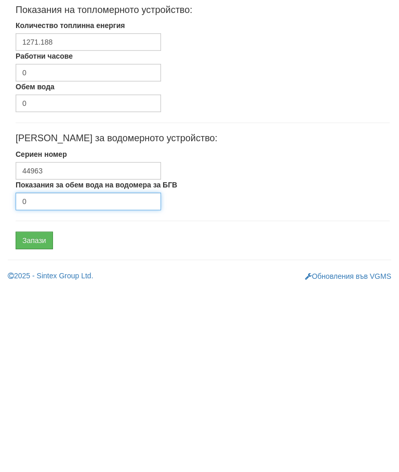
click at [73, 376] on input "0" at bounding box center [88, 385] width 145 height 18
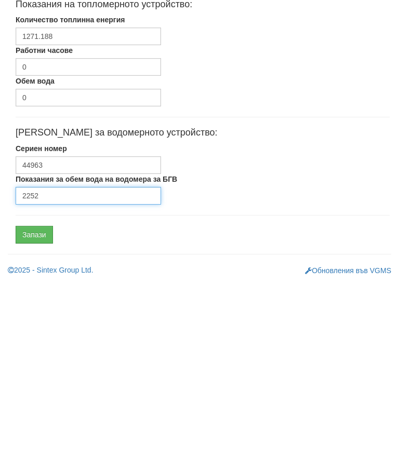
type input "2252"
click at [42, 415] on input "Запази" at bounding box center [34, 424] width 37 height 18
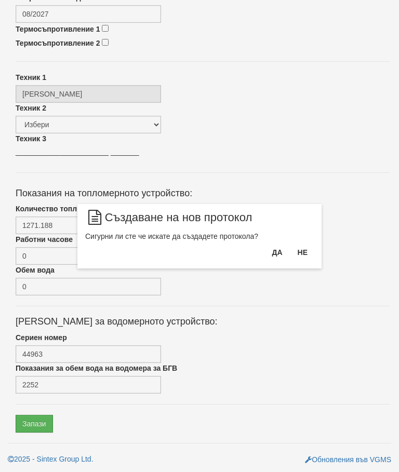
click at [272, 251] on button "Да" at bounding box center [276, 252] width 23 height 17
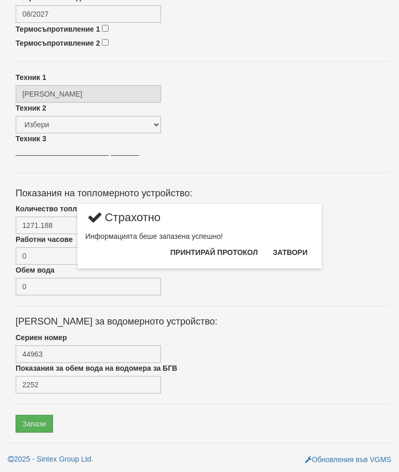
click at [294, 248] on button "Затвори" at bounding box center [289, 252] width 47 height 17
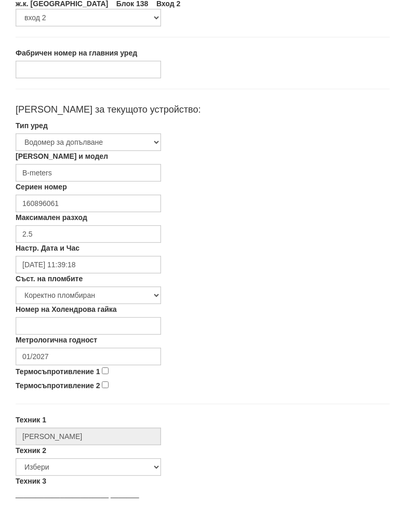
scroll to position [147, 0]
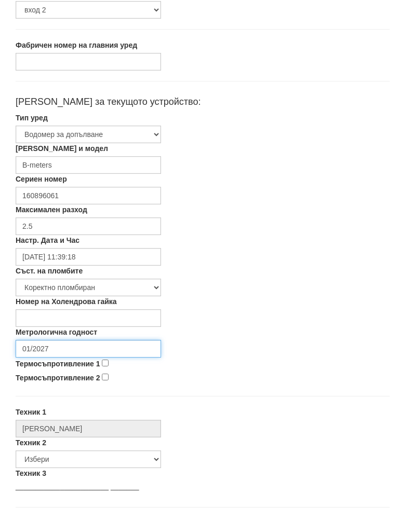
click at [89, 350] on input "01/2027" at bounding box center [88, 359] width 145 height 18
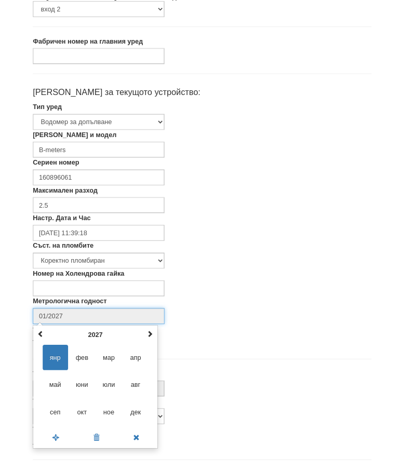
scroll to position [174, 0]
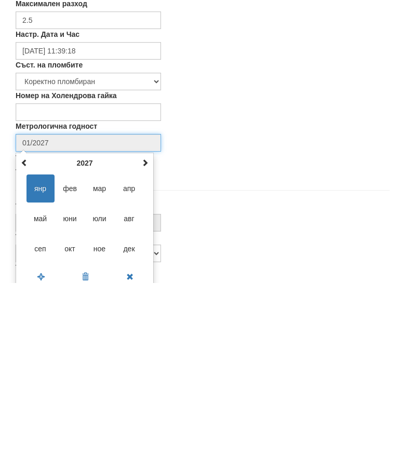
click at [148, 344] on th at bounding box center [145, 352] width 12 height 16
click at [149, 344] on th at bounding box center [145, 352] width 12 height 16
click at [150, 344] on th at bounding box center [145, 352] width 12 height 16
click at [132, 394] on span "авг" at bounding box center [129, 408] width 28 height 28
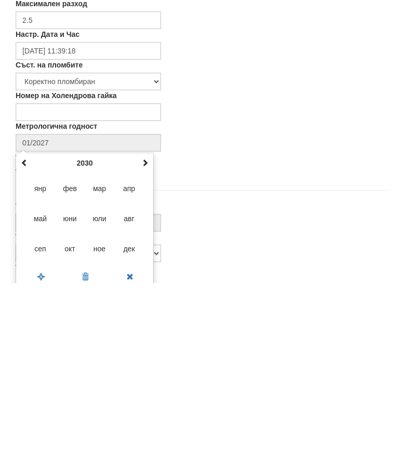
type input "08/2030"
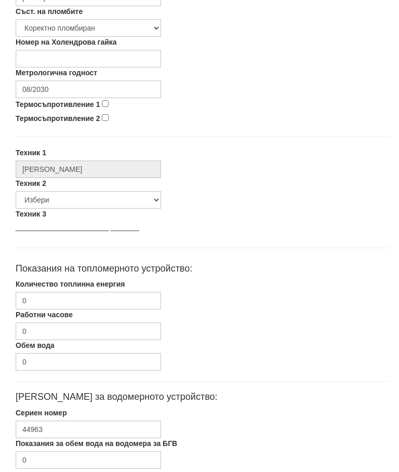
scroll to position [453, 0]
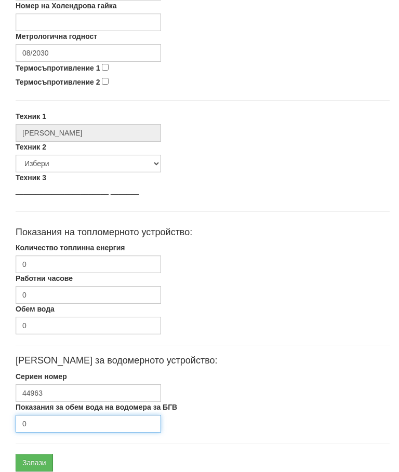
click at [61, 429] on input "0" at bounding box center [88, 424] width 145 height 18
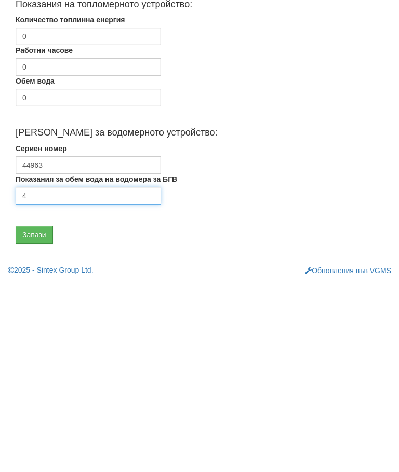
type input "4"
click at [40, 415] on input "Запази" at bounding box center [34, 424] width 37 height 18
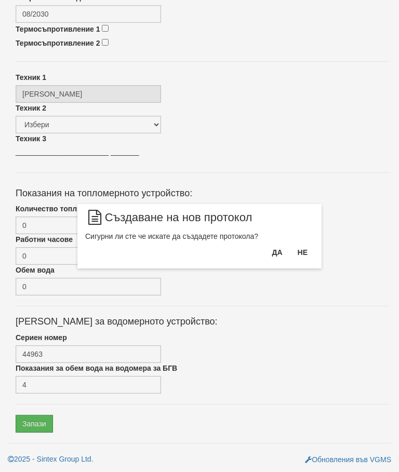
click at [276, 253] on button "Да" at bounding box center [276, 252] width 23 height 17
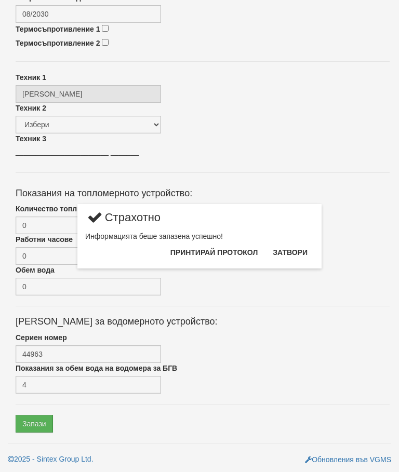
click at [292, 252] on button "Затвори" at bounding box center [289, 252] width 47 height 17
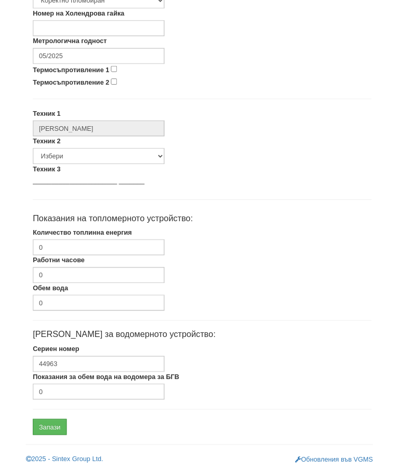
scroll to position [443, 0]
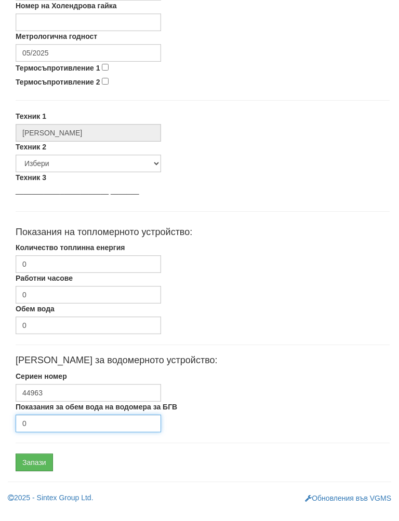
click at [66, 426] on input "0" at bounding box center [88, 434] width 145 height 18
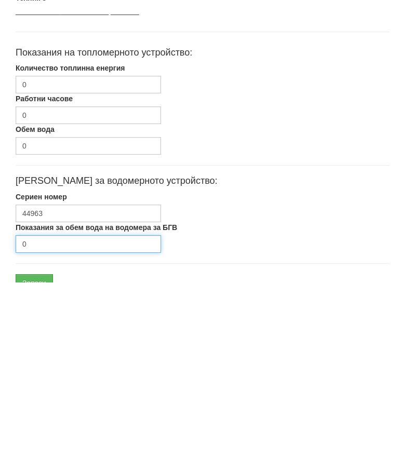
scroll to position [492, 0]
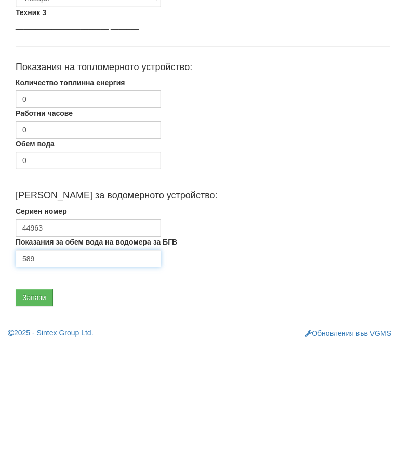
type input "589"
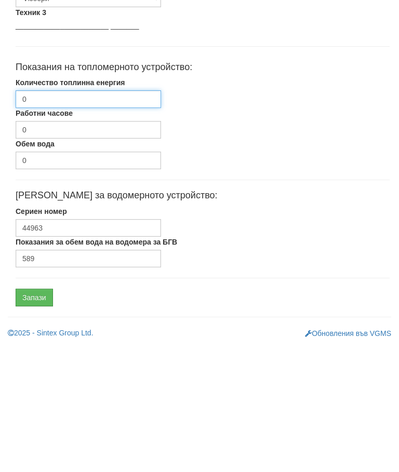
click at [87, 217] on input "0" at bounding box center [88, 226] width 145 height 18
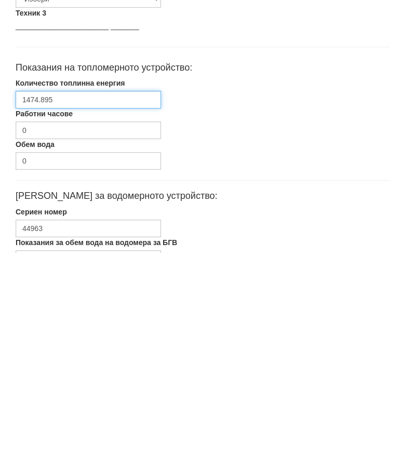
scroll to position [397, 0]
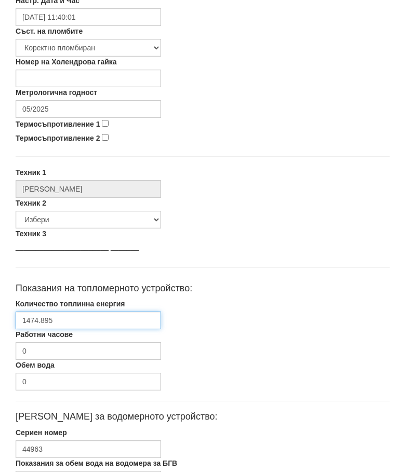
type input "1474.895"
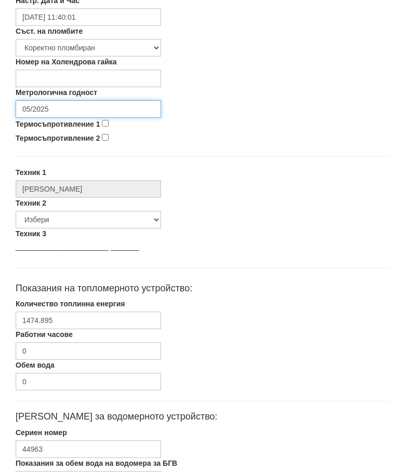
click at [85, 106] on input "05/2025" at bounding box center [88, 109] width 145 height 18
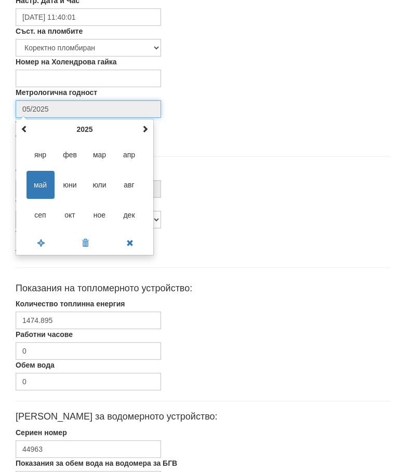
click at [146, 129] on span at bounding box center [144, 128] width 7 height 7
click at [147, 128] on span at bounding box center [144, 128] width 7 height 7
click at [131, 182] on span "авг" at bounding box center [129, 185] width 28 height 28
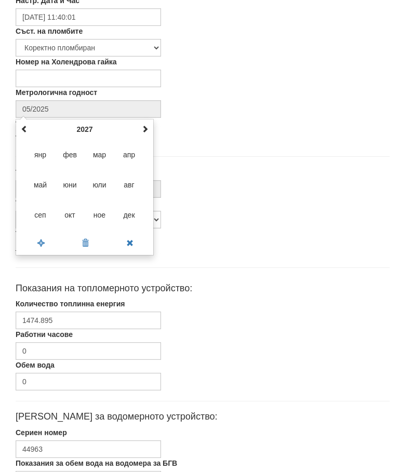
type input "08/2027"
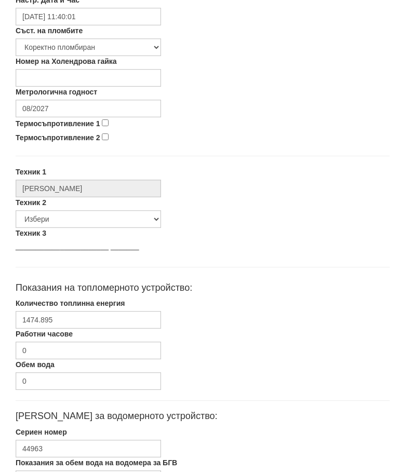
scroll to position [453, 0]
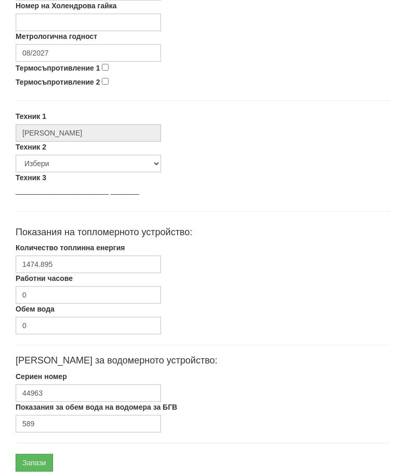
click at [43, 466] on input "Запази" at bounding box center [34, 463] width 37 height 18
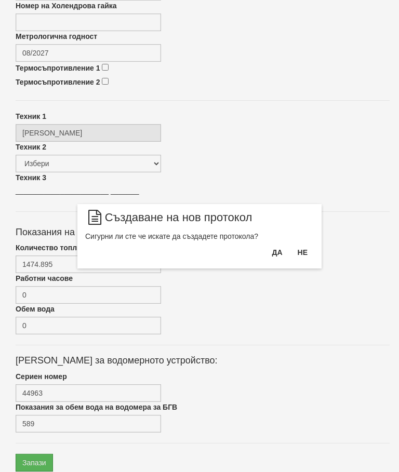
click at [274, 249] on button "Да" at bounding box center [276, 252] width 23 height 17
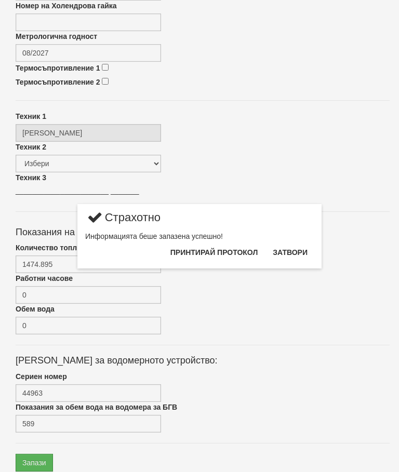
click at [293, 249] on button "Затвори" at bounding box center [289, 252] width 47 height 17
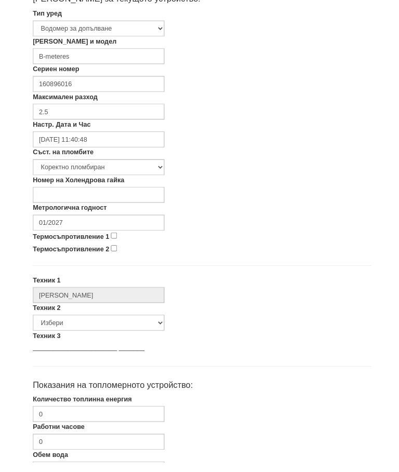
scroll to position [257, 0]
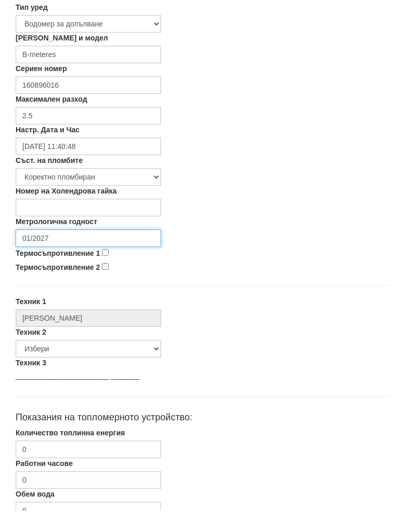
click at [101, 240] on input "01/2027" at bounding box center [88, 249] width 145 height 18
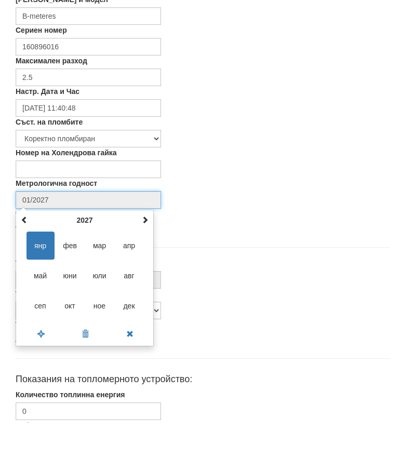
click at [147, 265] on span at bounding box center [144, 268] width 7 height 7
click at [146, 265] on span at bounding box center [144, 268] width 7 height 7
click at [132, 311] on span "авг" at bounding box center [129, 325] width 28 height 28
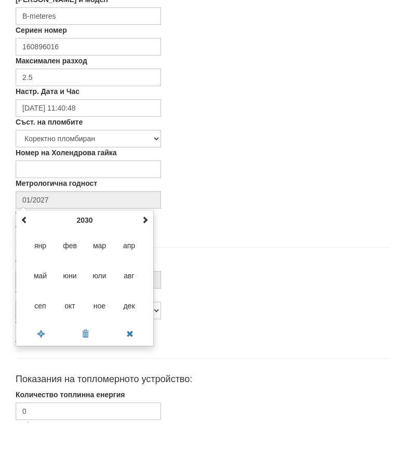
type input "08/2030"
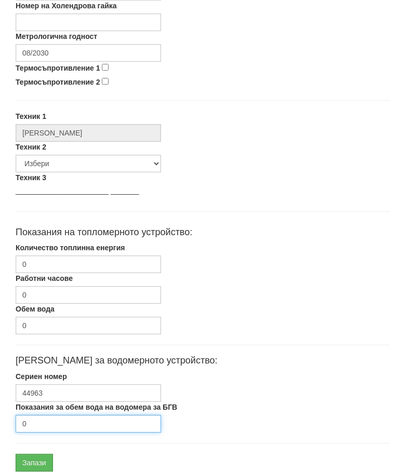
click at [60, 426] on input "0" at bounding box center [88, 424] width 145 height 18
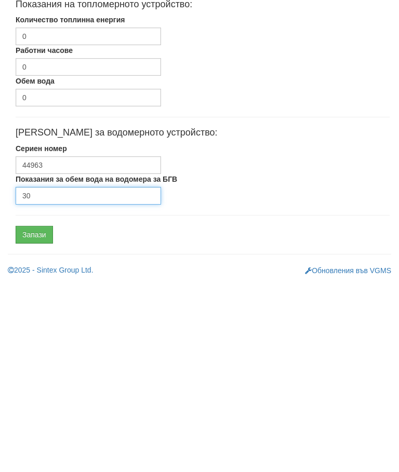
type input "30"
click at [43, 415] on input "Запази" at bounding box center [34, 424] width 37 height 18
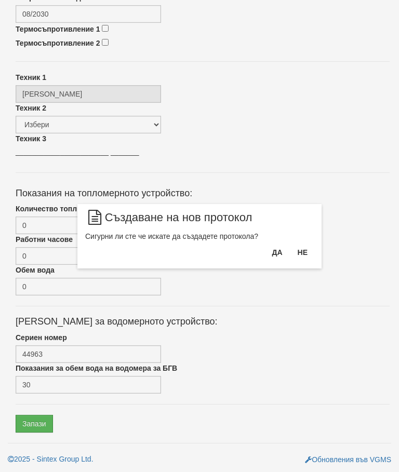
click at [271, 254] on button "Да" at bounding box center [276, 252] width 23 height 17
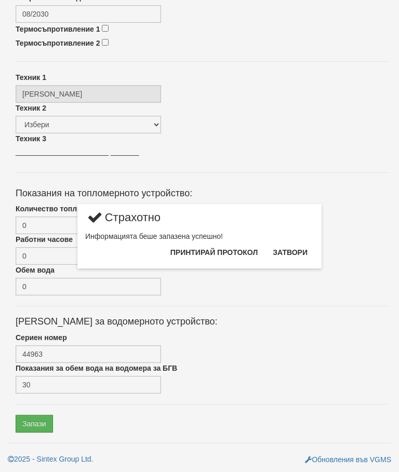
click at [291, 250] on button "Затвори" at bounding box center [289, 252] width 47 height 17
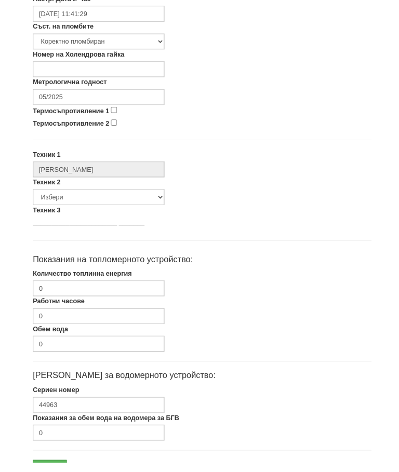
scroll to position [403, 0]
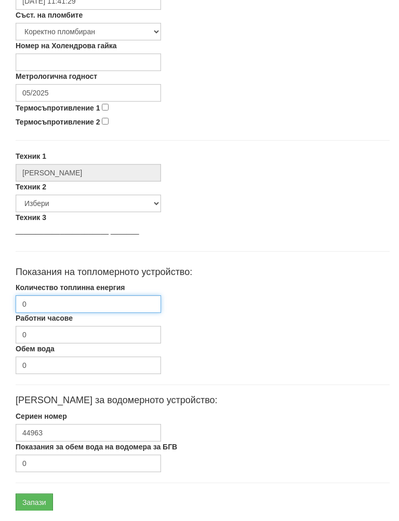
click at [77, 306] on input "0" at bounding box center [88, 315] width 145 height 18
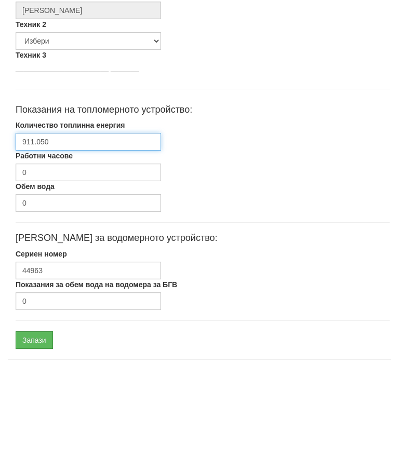
scroll to position [492, 0]
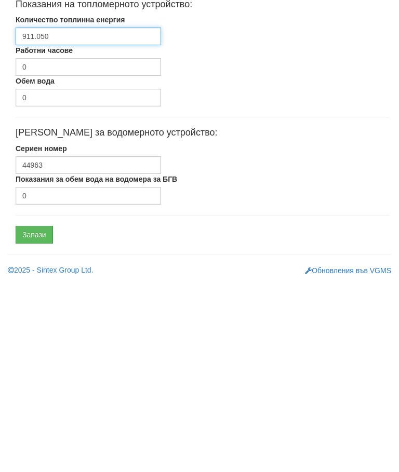
type input "911.050"
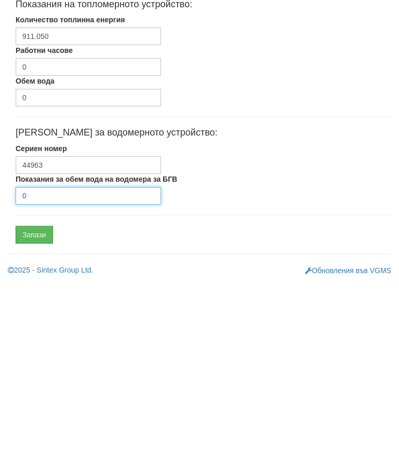
click at [69, 376] on input "0" at bounding box center [88, 385] width 145 height 18
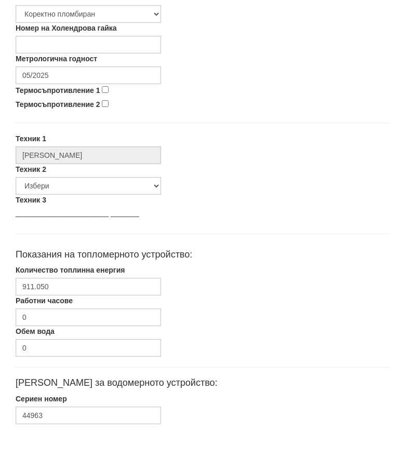
scroll to position [377, 0]
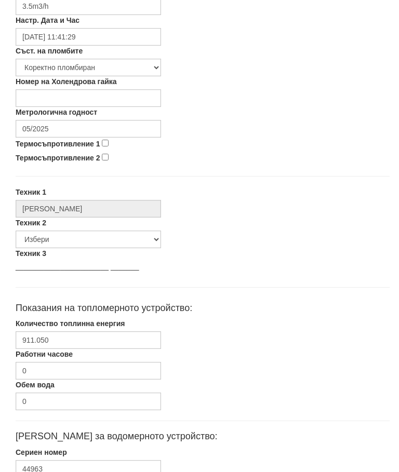
type input "2478"
click at [80, 127] on input "05/2025" at bounding box center [88, 129] width 145 height 18
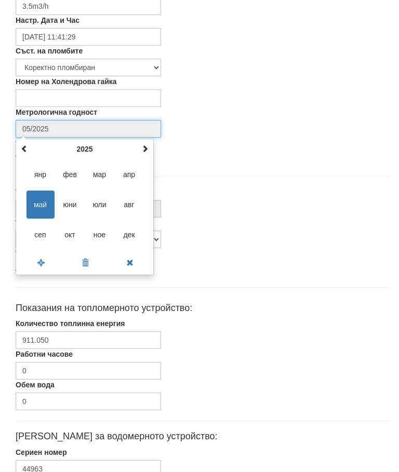
click at [150, 147] on th at bounding box center [145, 149] width 12 height 16
click at [144, 148] on span at bounding box center [144, 148] width 7 height 7
click at [132, 206] on span "авг" at bounding box center [129, 205] width 28 height 28
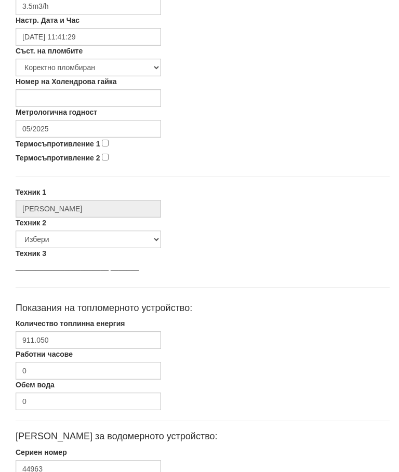
type input "08/2027"
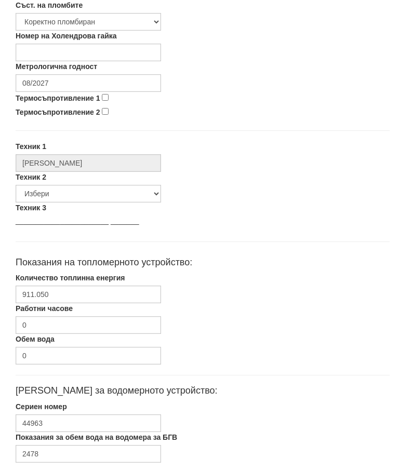
scroll to position [453, 0]
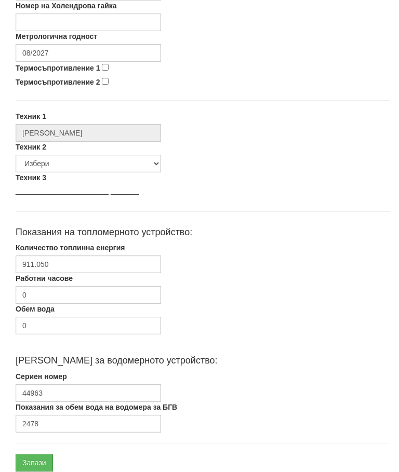
click at [42, 464] on input "Запази" at bounding box center [34, 463] width 37 height 18
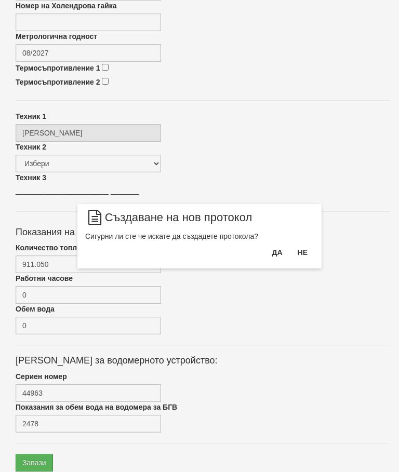
click at [275, 252] on button "Да" at bounding box center [276, 252] width 23 height 17
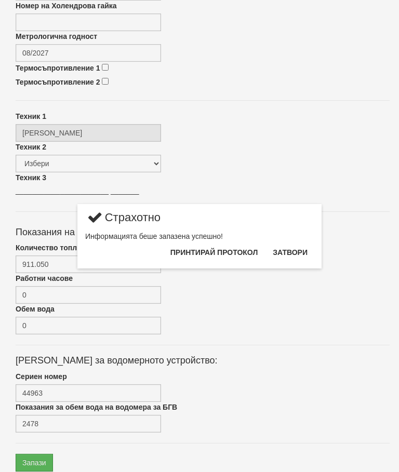
click at [289, 251] on button "Затвори" at bounding box center [289, 252] width 47 height 17
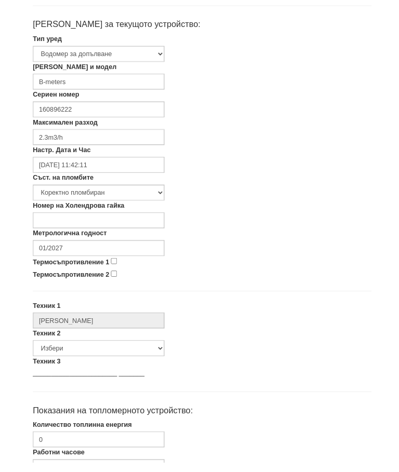
scroll to position [222, 0]
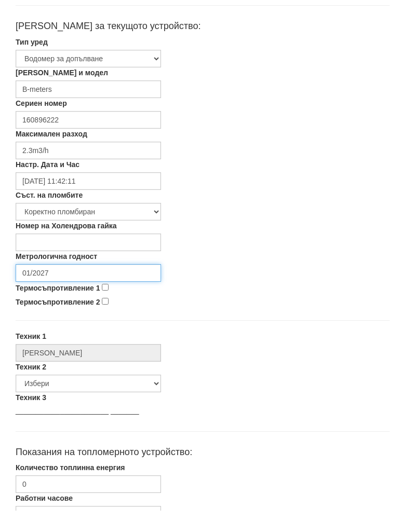
click at [86, 275] on input "01/2027" at bounding box center [88, 284] width 145 height 18
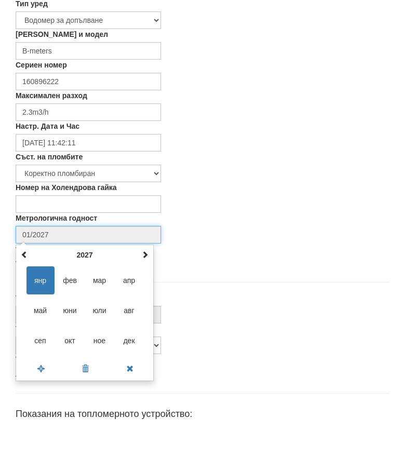
click at [150, 296] on th at bounding box center [145, 304] width 12 height 16
click at [148, 296] on th at bounding box center [145, 304] width 12 height 16
click at [147, 300] on span at bounding box center [144, 303] width 7 height 7
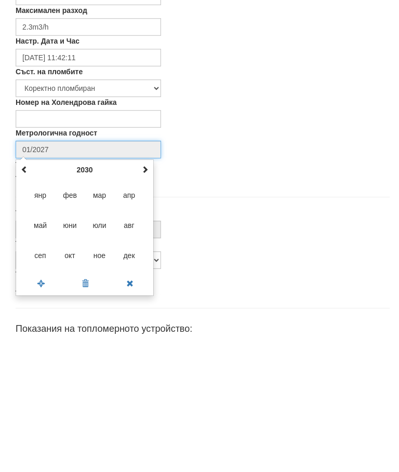
click at [135, 346] on span "авг" at bounding box center [129, 360] width 28 height 28
type input "08/2030"
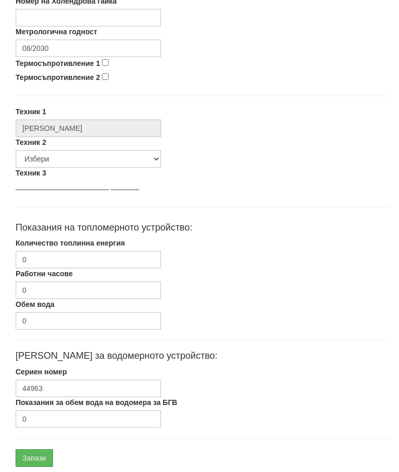
scroll to position [492, 0]
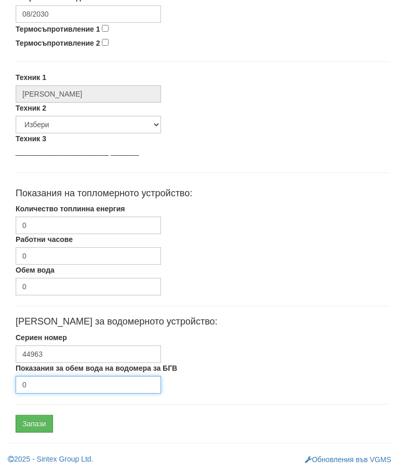
click at [58, 385] on input "0" at bounding box center [88, 385] width 145 height 18
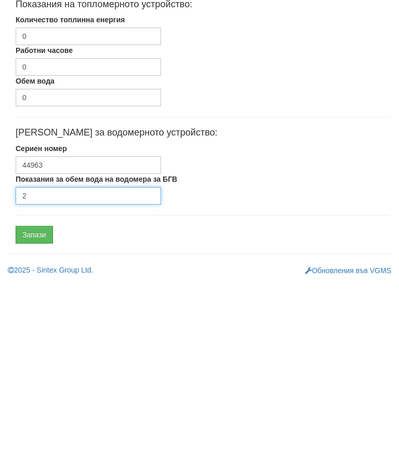
type input "2"
click at [42, 415] on input "Запази" at bounding box center [34, 424] width 37 height 18
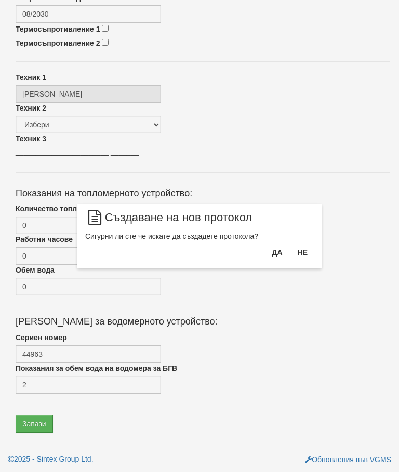
click at [274, 253] on button "Да" at bounding box center [276, 252] width 23 height 17
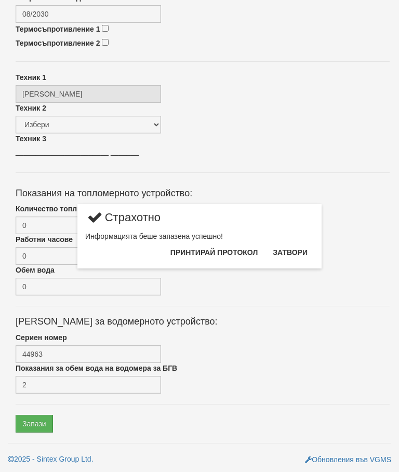
click at [294, 249] on button "Затвори" at bounding box center [289, 252] width 47 height 17
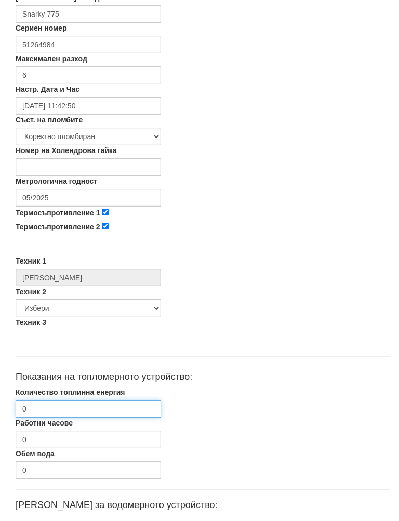
click at [69, 411] on input "0" at bounding box center [88, 420] width 145 height 18
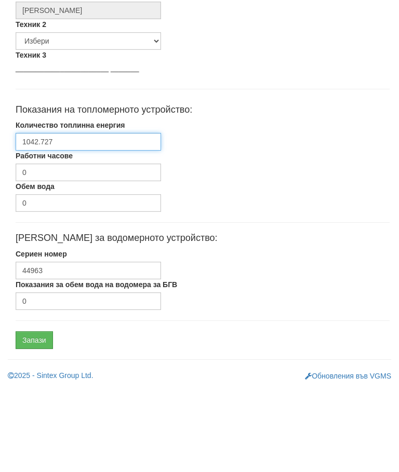
scroll to position [487, 0]
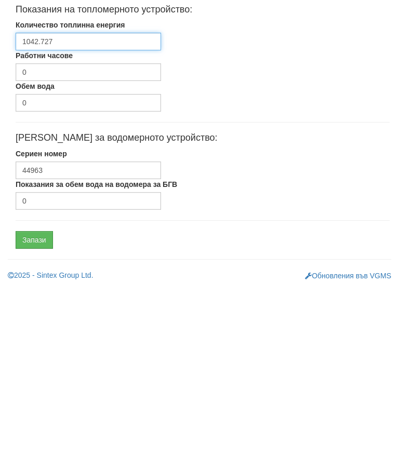
type input "1042.727"
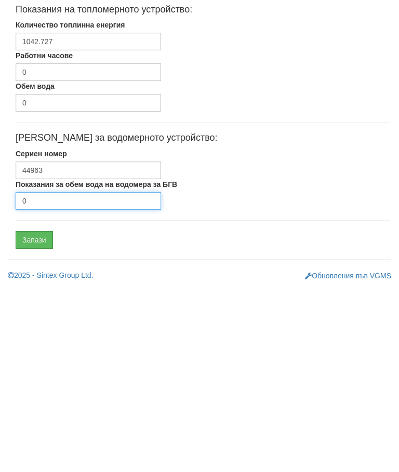
click at [72, 381] on input "0" at bounding box center [88, 390] width 145 height 18
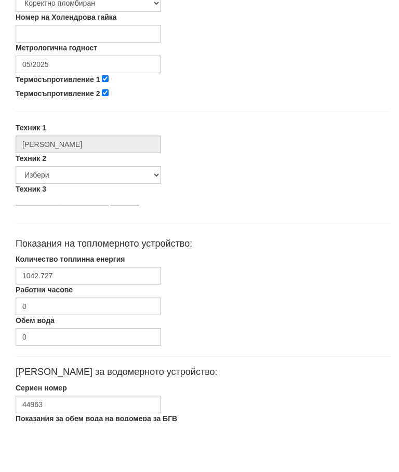
scroll to position [389, 0]
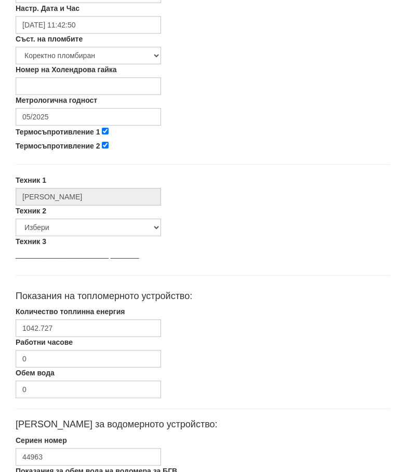
type input "2061"
click at [88, 113] on input "05/2025" at bounding box center [88, 117] width 145 height 18
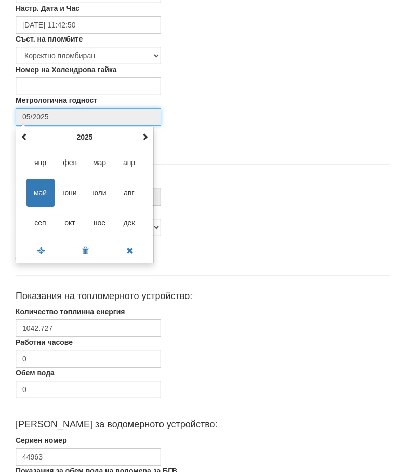
click at [151, 136] on th at bounding box center [145, 137] width 12 height 16
click at [150, 136] on th at bounding box center [145, 137] width 12 height 16
click at [130, 195] on span "авг" at bounding box center [129, 193] width 28 height 28
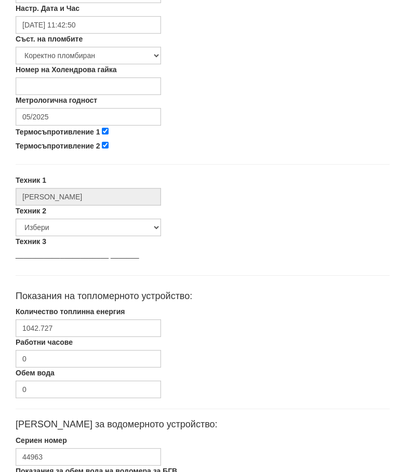
type input "08/2027"
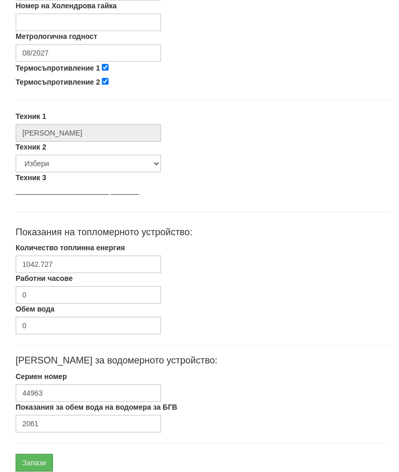
click at [48, 467] on input "Запази" at bounding box center [34, 463] width 37 height 18
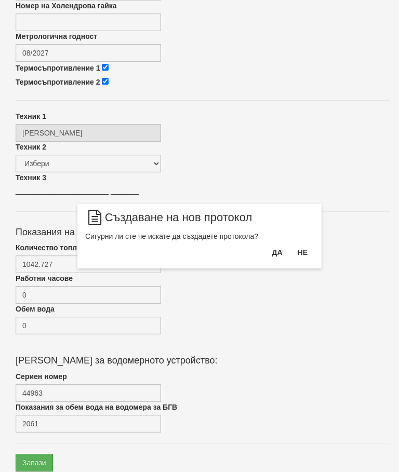
click at [276, 255] on button "Да" at bounding box center [276, 252] width 23 height 17
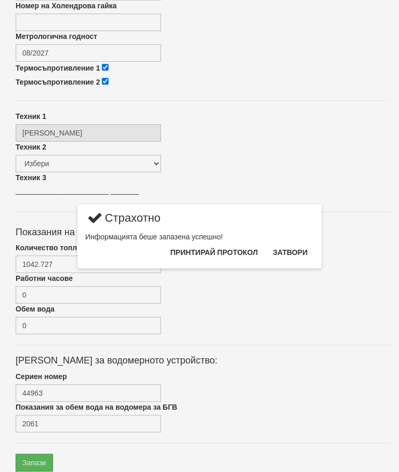
click at [300, 252] on button "Затвори" at bounding box center [289, 252] width 47 height 17
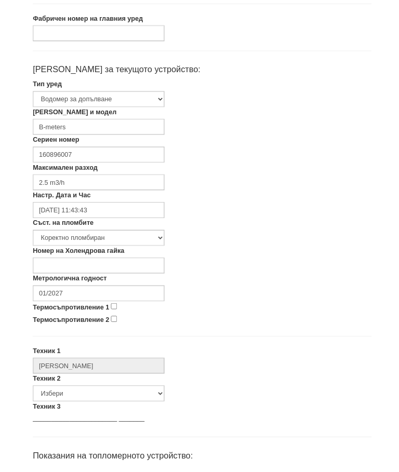
scroll to position [200, 0]
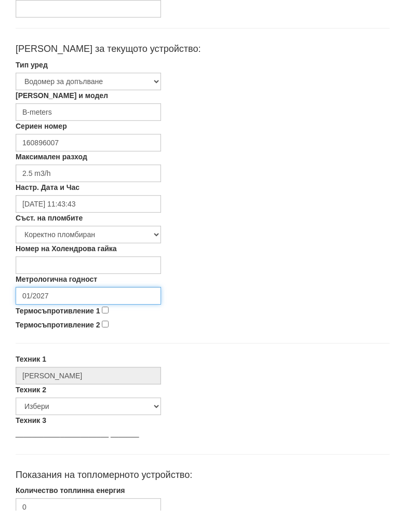
click at [90, 298] on input "01/2027" at bounding box center [88, 307] width 145 height 18
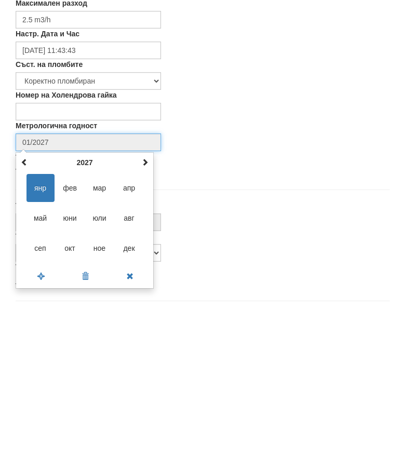
click at [147, 322] on span at bounding box center [144, 325] width 7 height 7
click at [132, 368] on span "авг" at bounding box center [129, 382] width 28 height 28
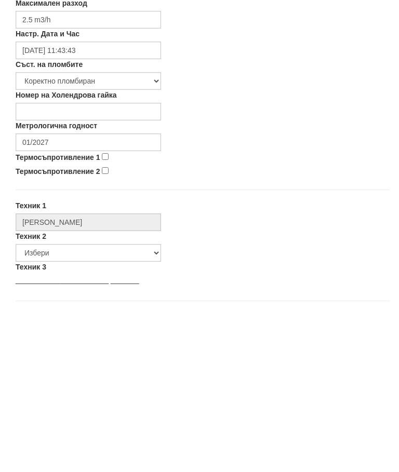
type input "08/2030"
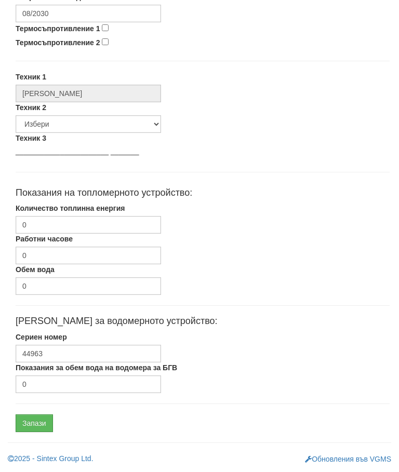
scroll to position [453, 0]
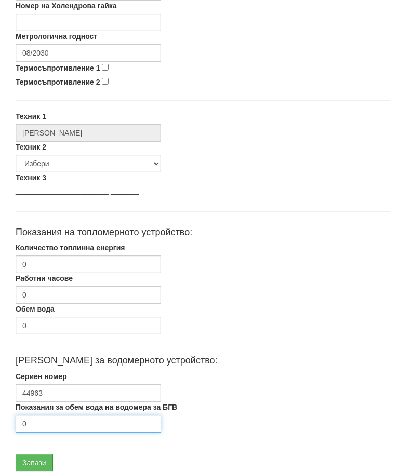
click at [63, 425] on input "0" at bounding box center [88, 424] width 145 height 18
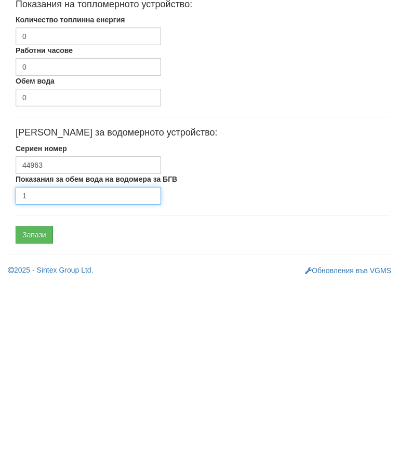
type input "1"
click at [38, 415] on input "Запази" at bounding box center [34, 424] width 37 height 18
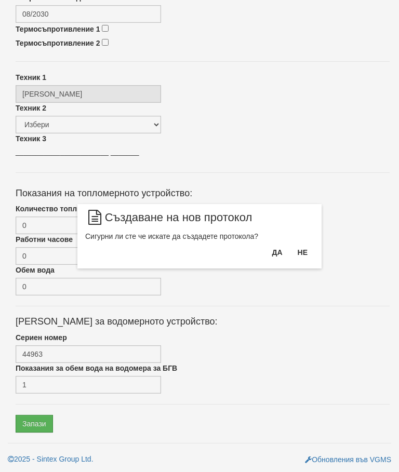
click at [274, 245] on button "Да" at bounding box center [276, 252] width 23 height 17
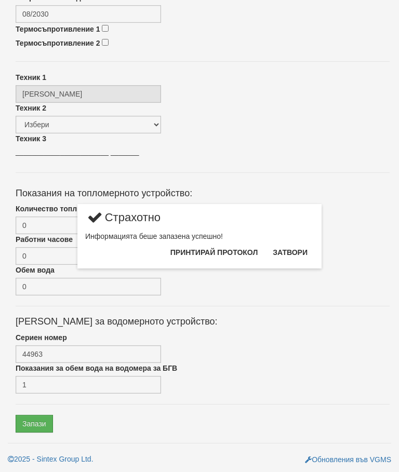
click at [293, 249] on button "Затвори" at bounding box center [289, 252] width 47 height 17
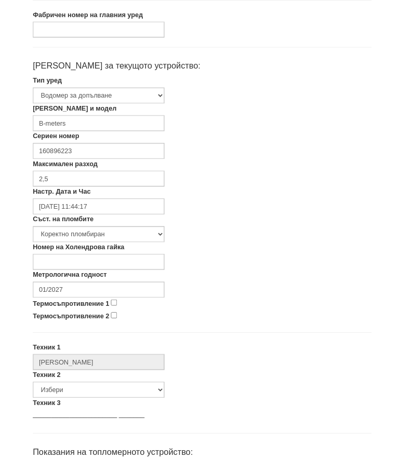
scroll to position [182, 0]
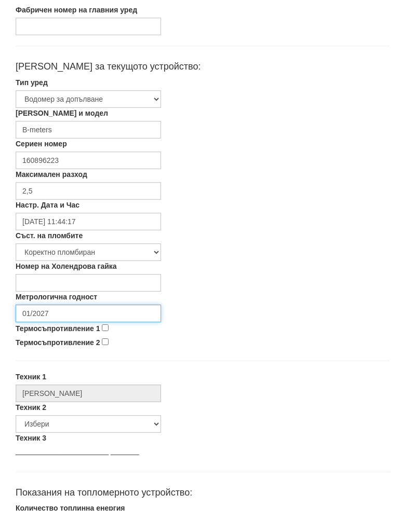
click at [87, 315] on input "01/2027" at bounding box center [88, 324] width 145 height 18
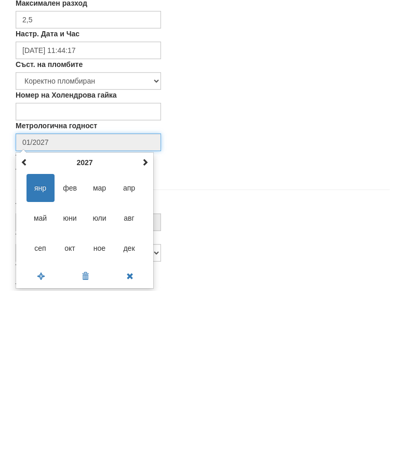
click at [148, 340] on span at bounding box center [144, 343] width 7 height 7
click at [146, 340] on span at bounding box center [144, 343] width 7 height 7
click at [150, 336] on th at bounding box center [145, 344] width 12 height 16
click at [129, 386] on span "авг" at bounding box center [129, 400] width 28 height 28
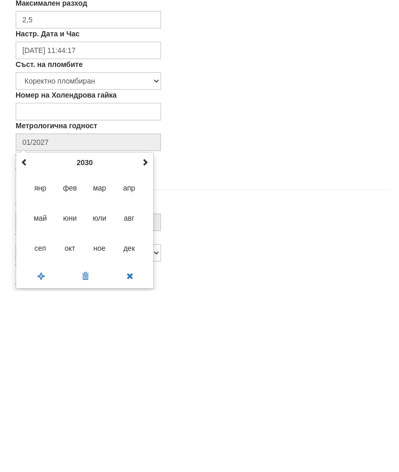
type input "08/2030"
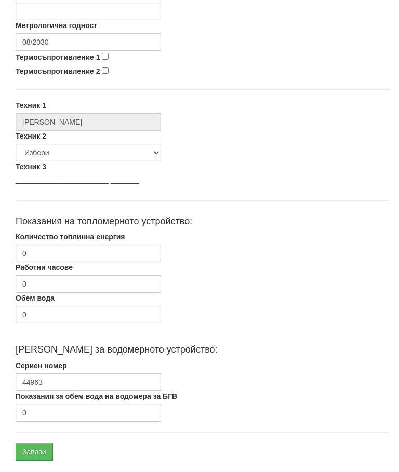
scroll to position [492, 0]
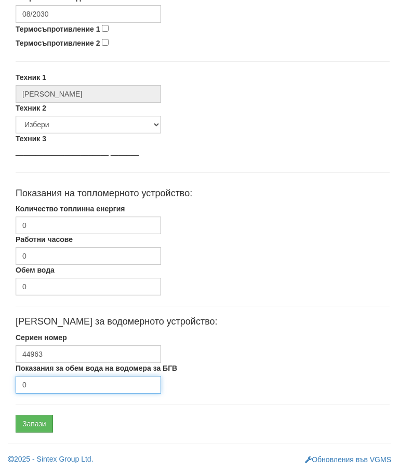
click at [57, 386] on input "0" at bounding box center [88, 385] width 145 height 18
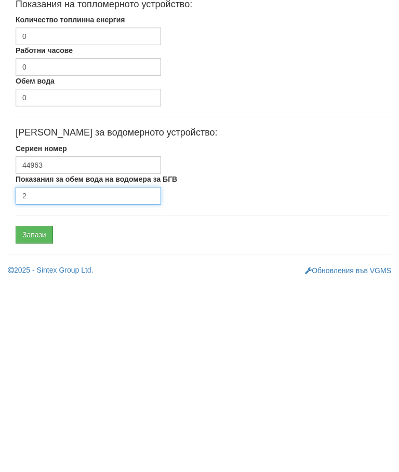
type input "2"
click at [43, 415] on input "Запази" at bounding box center [34, 424] width 37 height 18
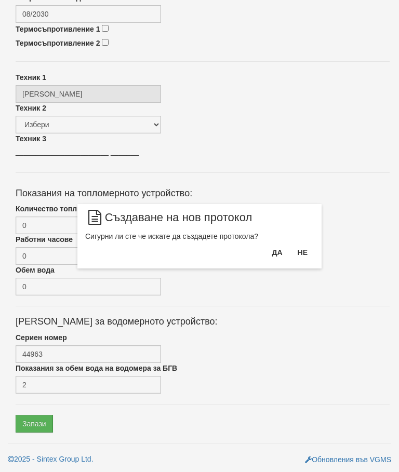
click at [273, 253] on button "Да" at bounding box center [276, 252] width 23 height 17
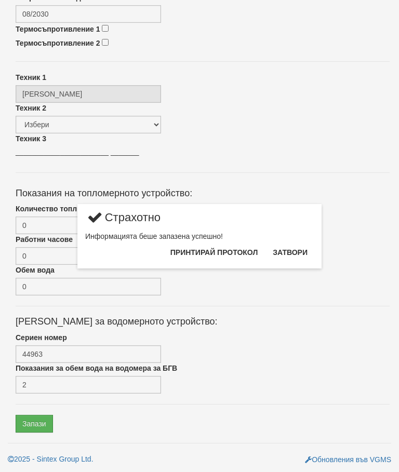
click at [295, 253] on button "Затвори" at bounding box center [289, 252] width 47 height 17
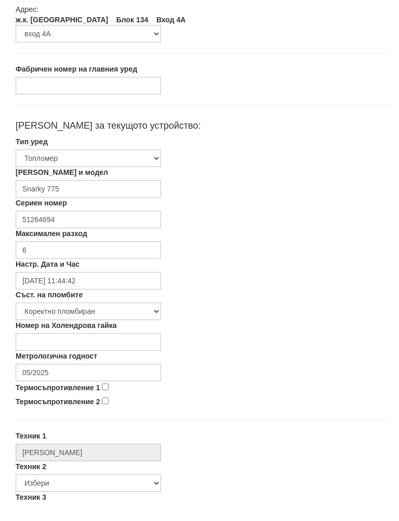
scroll to position [124, 0]
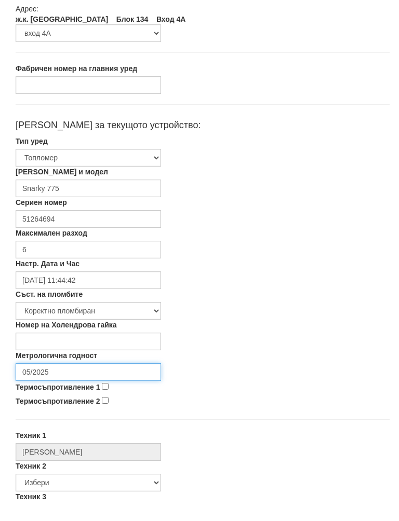
click at [78, 374] on input "05/2025" at bounding box center [88, 383] width 145 height 18
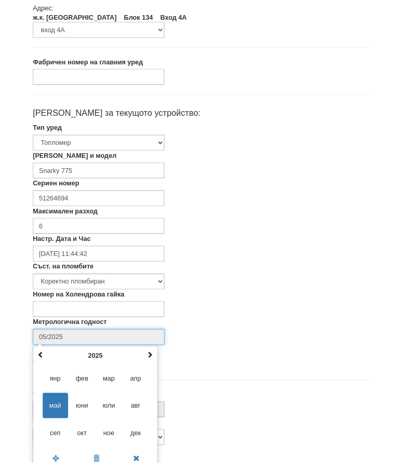
scroll to position [174, 0]
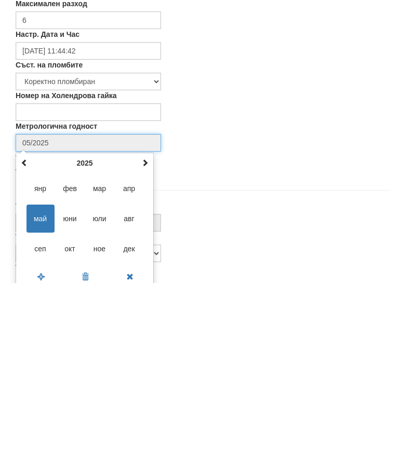
click at [147, 348] on span at bounding box center [144, 351] width 7 height 7
click at [151, 342] on div "май 2026 пн вт ср чт пт сб нд 27 28 29 30 1 2 3 4 5 6 7 8 9 10 11 12 13 14 15 1…" at bounding box center [85, 410] width 138 height 137
click at [147, 348] on span at bounding box center [144, 351] width 7 height 7
click at [132, 394] on span "авг" at bounding box center [129, 408] width 28 height 28
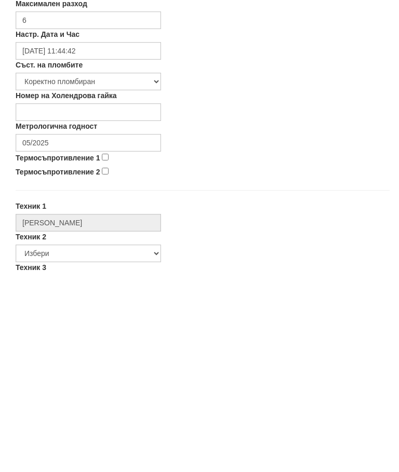
type input "08/2027"
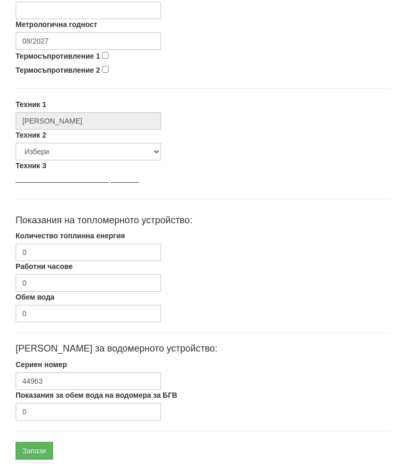
scroll to position [492, 0]
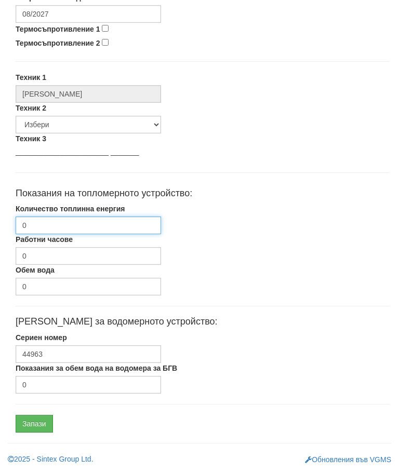
click at [83, 227] on input "0" at bounding box center [88, 226] width 145 height 18
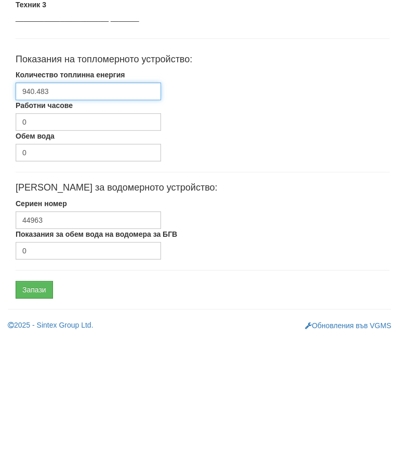
type input "940.483"
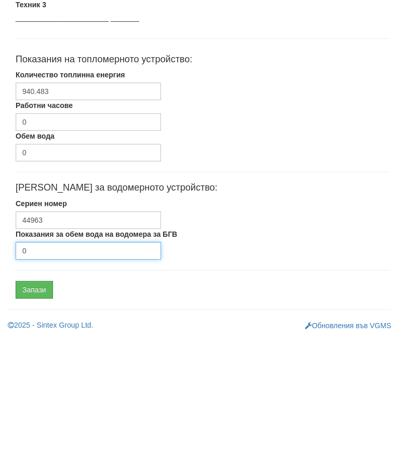
click at [62, 376] on input "0" at bounding box center [88, 385] width 145 height 18
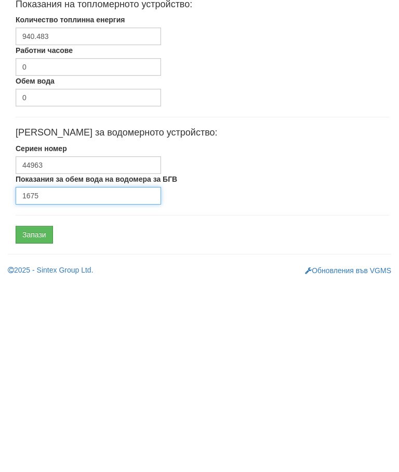
type input "1675"
click at [43, 415] on input "Запази" at bounding box center [34, 424] width 37 height 18
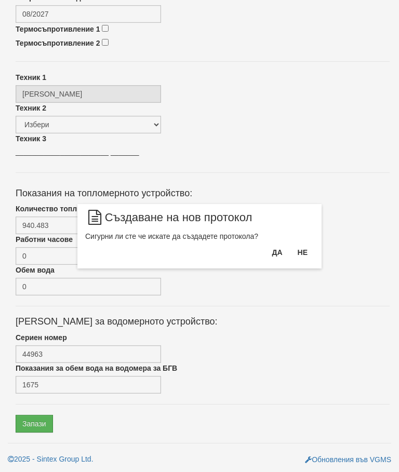
click at [275, 252] on button "Да" at bounding box center [276, 252] width 23 height 17
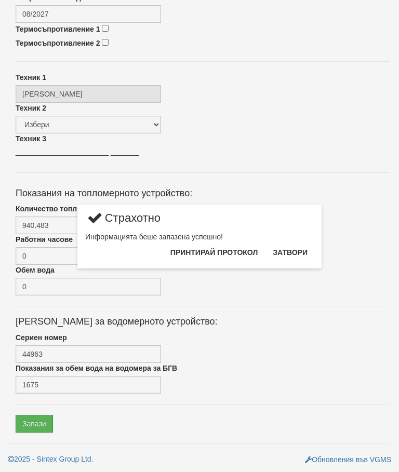
click at [289, 251] on button "Затвори" at bounding box center [289, 252] width 47 height 17
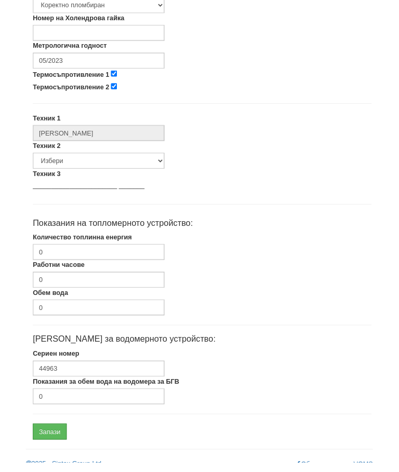
scroll to position [443, 0]
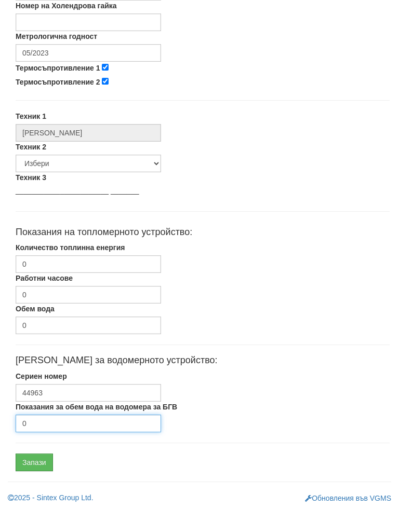
click at [58, 426] on input "0" at bounding box center [88, 434] width 145 height 18
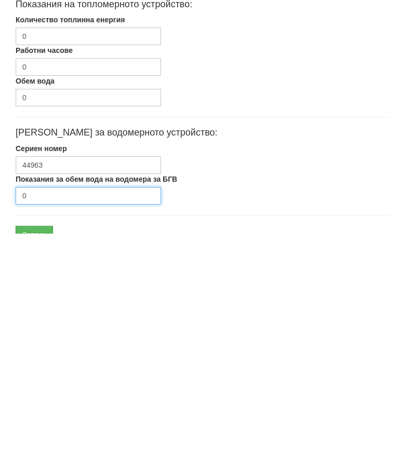
scroll to position [492, 0]
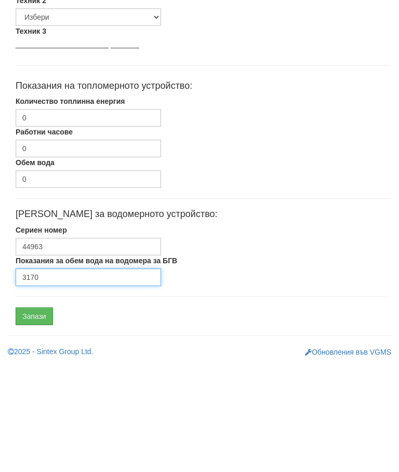
type input "3170"
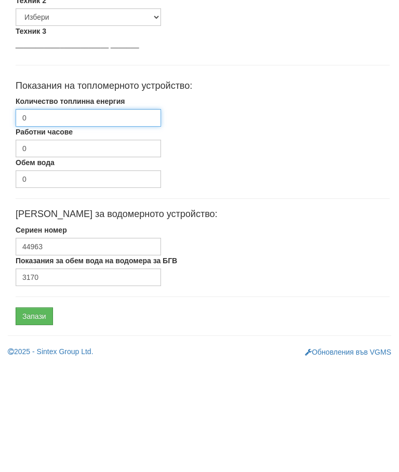
click at [91, 217] on input "0" at bounding box center [88, 226] width 145 height 18
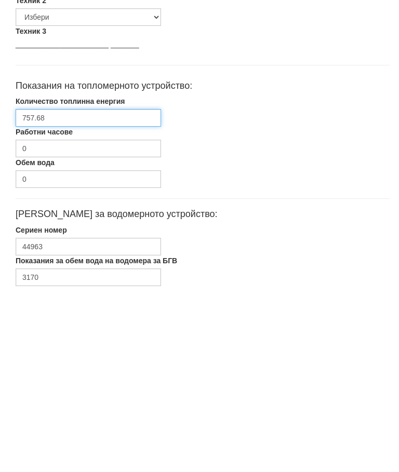
scroll to position [423, 0]
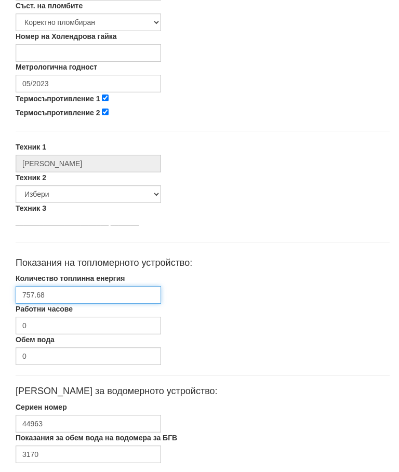
type input "757.68"
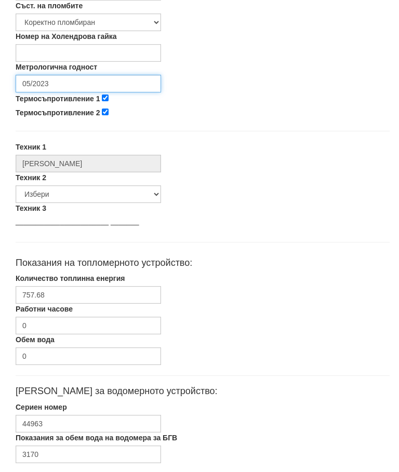
click at [86, 79] on input "05/2023" at bounding box center [88, 84] width 145 height 18
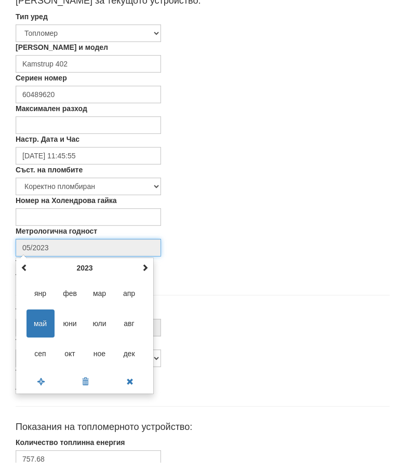
scroll to position [221, 0]
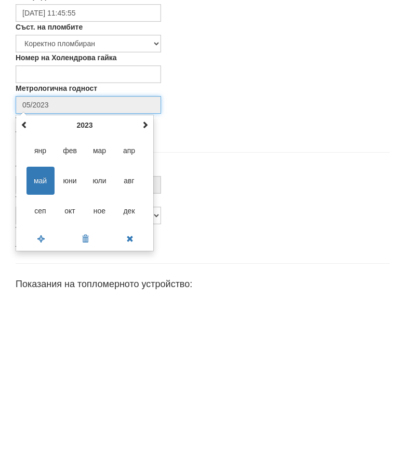
click at [148, 298] on th at bounding box center [145, 306] width 12 height 16
click at [151, 295] on div "май 2024 пн вт ср чт пт сб нд 29 30 1 2 3 4 5 6 7 8 9 10 11 12 13 14 15 16 17 1…" at bounding box center [85, 363] width 138 height 137
click at [148, 298] on th at bounding box center [145, 306] width 12 height 16
click at [150, 298] on th at bounding box center [145, 306] width 12 height 16
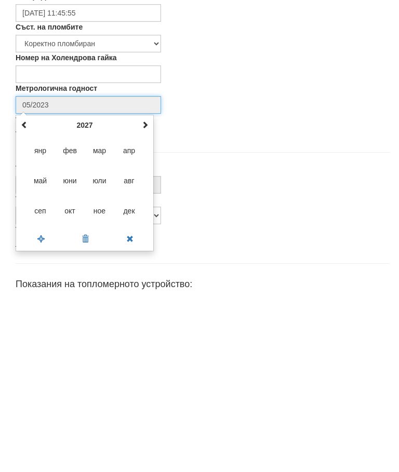
click at [145, 301] on span at bounding box center [144, 304] width 7 height 7
click at [148, 301] on span at bounding box center [144, 304] width 7 height 7
click at [148, 298] on th at bounding box center [145, 306] width 12 height 16
click at [137, 347] on span "авг" at bounding box center [129, 361] width 28 height 28
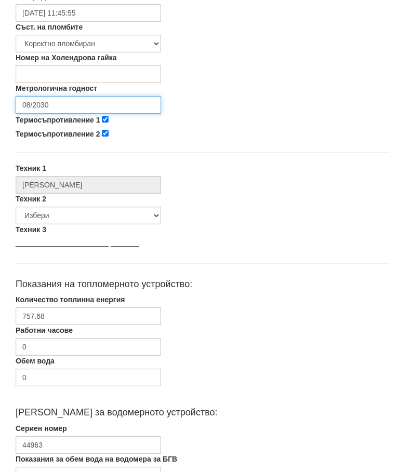
click at [96, 100] on input "08/2030" at bounding box center [88, 105] width 145 height 18
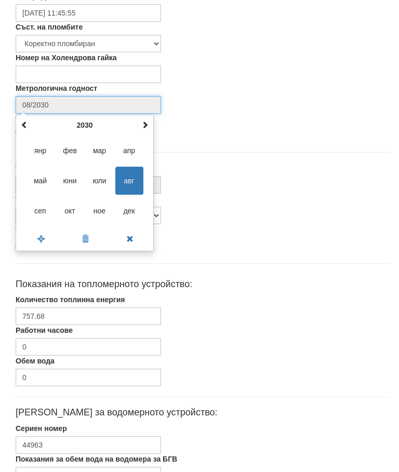
click at [26, 121] on span at bounding box center [24, 124] width 7 height 7
click at [29, 121] on th at bounding box center [24, 125] width 12 height 16
click at [29, 120] on th at bounding box center [24, 125] width 12 height 16
click at [134, 183] on span "авг" at bounding box center [129, 181] width 28 height 28
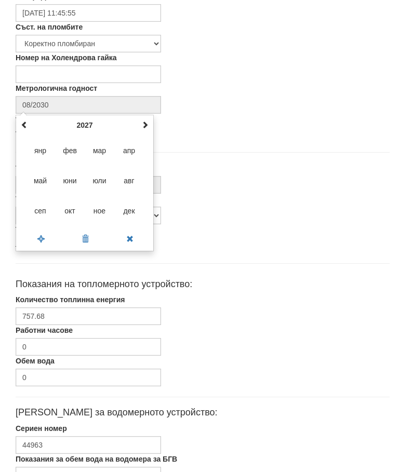
type input "08/2027"
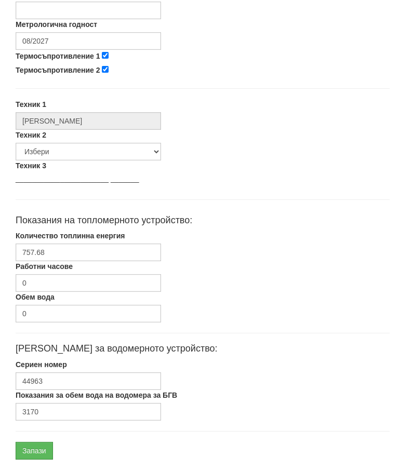
scroll to position [492, 0]
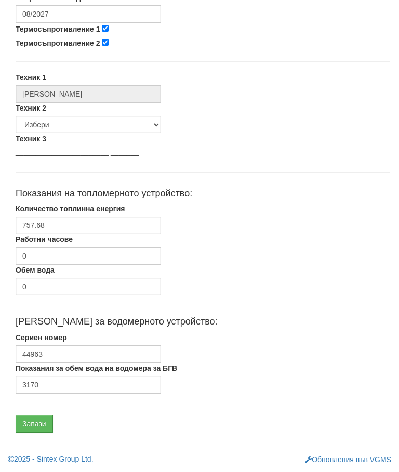
click at [37, 426] on input "Запази" at bounding box center [34, 424] width 37 height 18
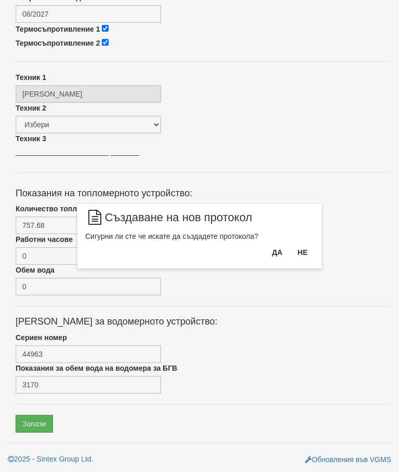
click at [271, 256] on button "Да" at bounding box center [276, 252] width 23 height 17
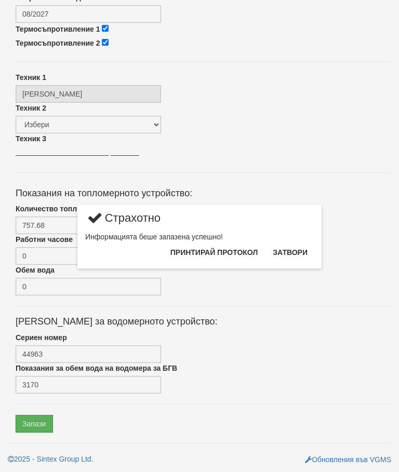
click at [289, 253] on button "Затвори" at bounding box center [289, 252] width 47 height 17
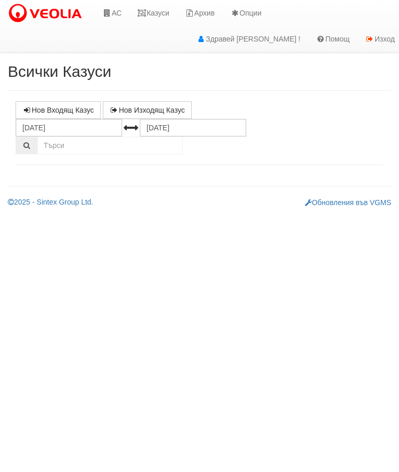
select select "10"
select select "1"
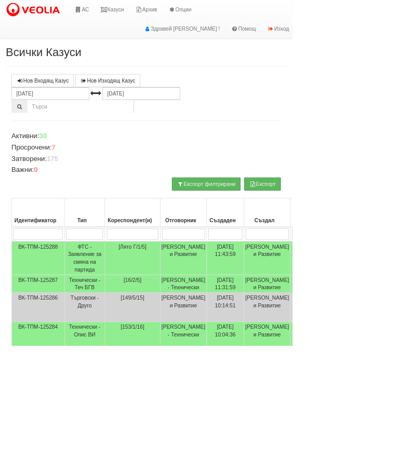
click at [170, 10] on link "Казуси" at bounding box center [153, 13] width 48 height 26
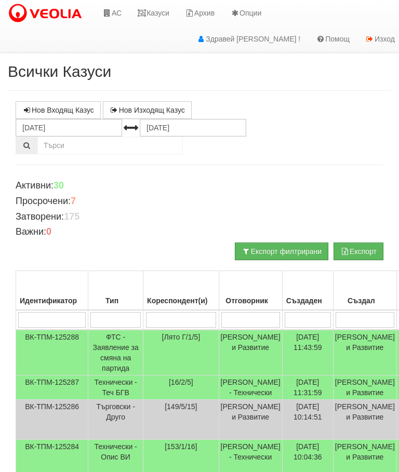
click at [122, 322] on input "search" at bounding box center [115, 320] width 50 height 16
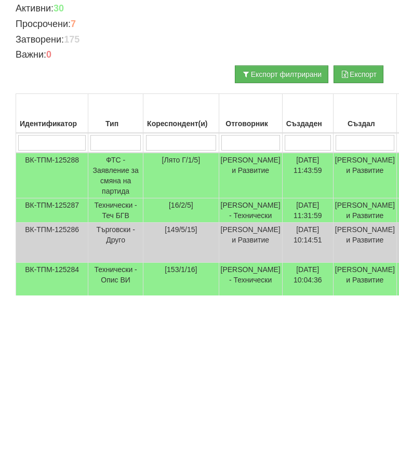
type input "Т"
type input "Тех"
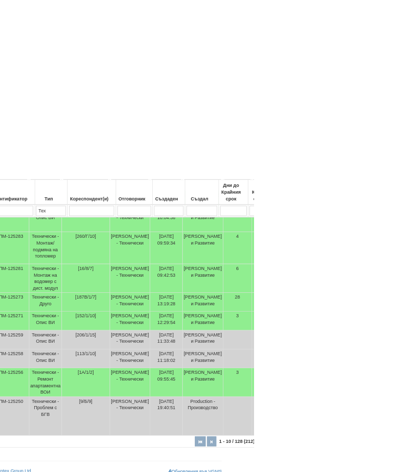
scroll to position [391, 34]
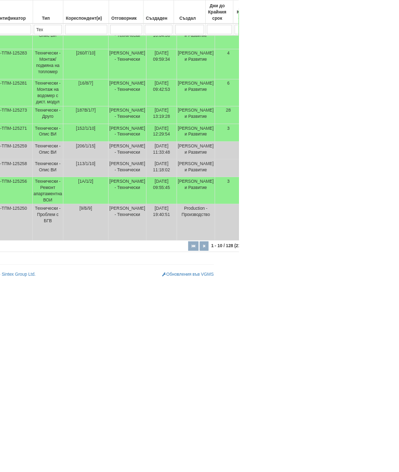
type input "Тех"
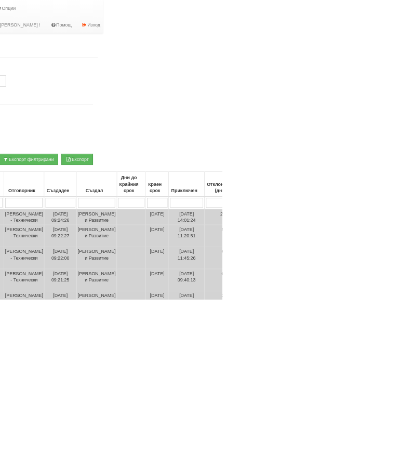
scroll to position [0, 188]
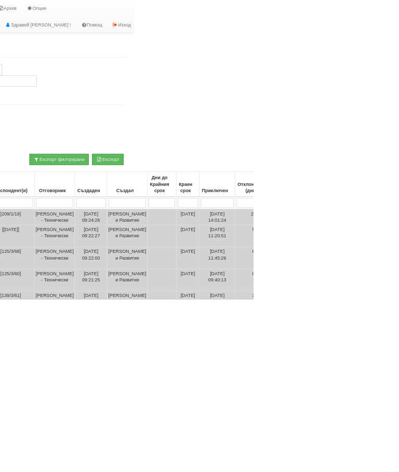
select select "1"
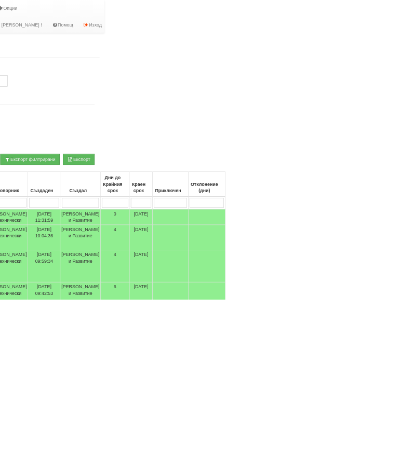
scroll to position [0, 191]
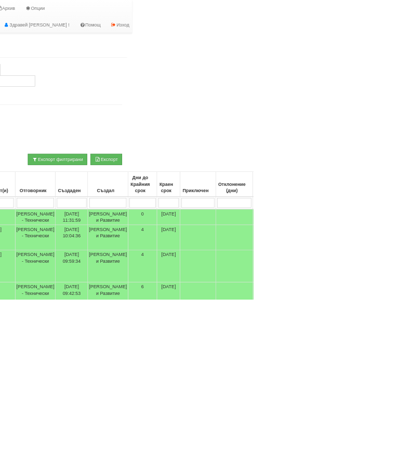
type input "П"
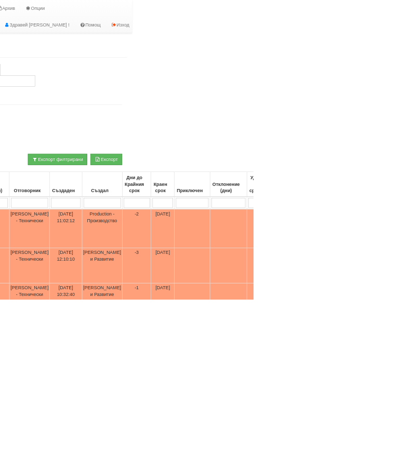
type input "Пр"
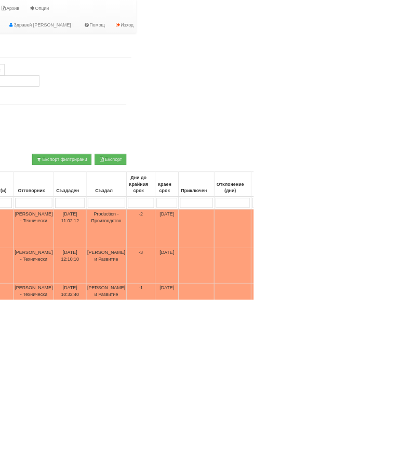
type input "Пр"
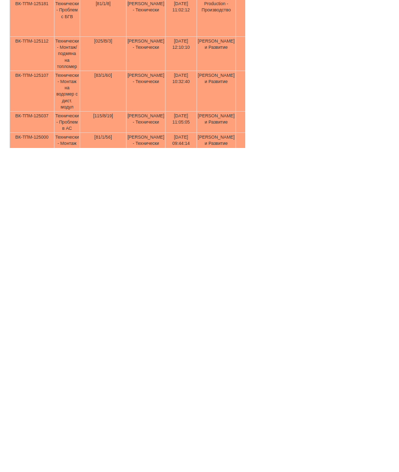
scroll to position [0, 0]
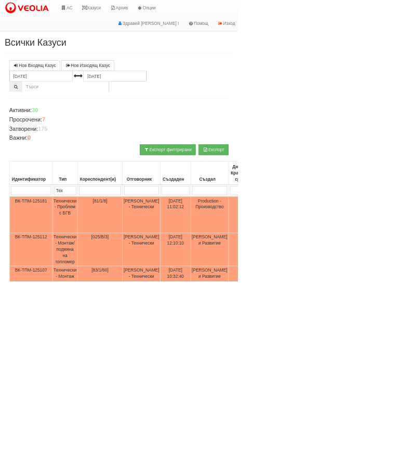
type input "Пр"
click at [172, 315] on input "search" at bounding box center [167, 320] width 71 height 16
type input "1"
type input "14"
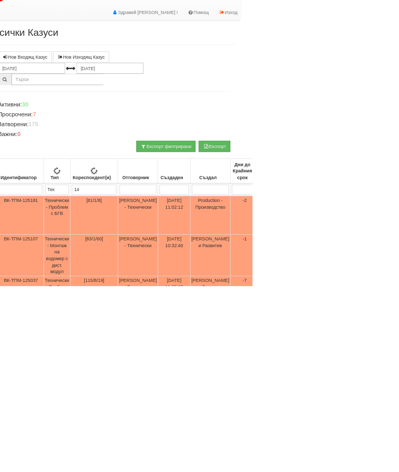
type input "14"
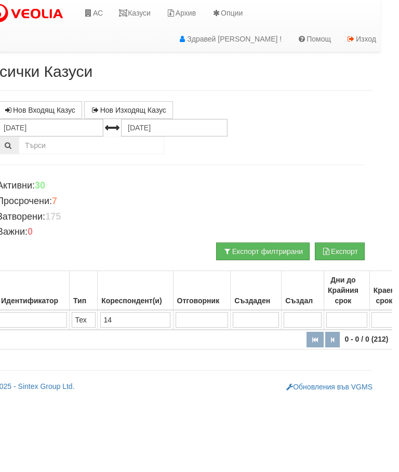
scroll to position [0, 7]
type input "140"
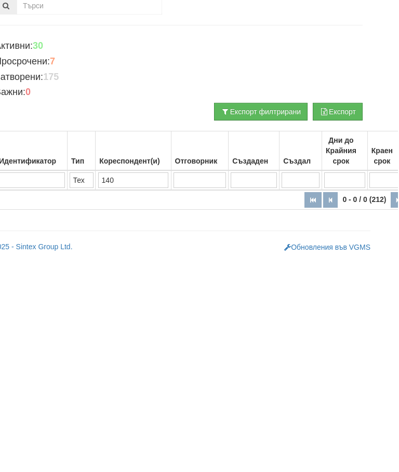
scroll to position [0, 0]
type input "140"
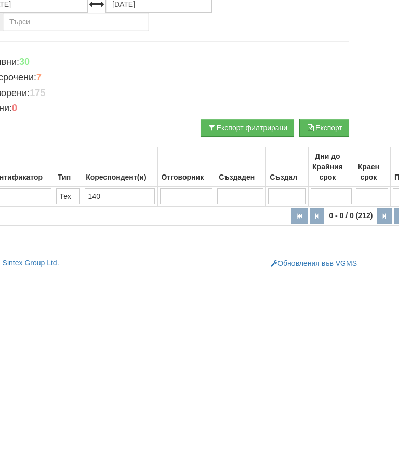
scroll to position [0, 384]
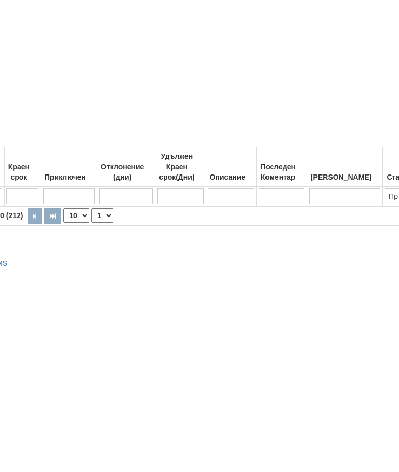
type input "140"
click at [385, 312] on input "Пр" at bounding box center [402, 320] width 35 height 16
type input "П"
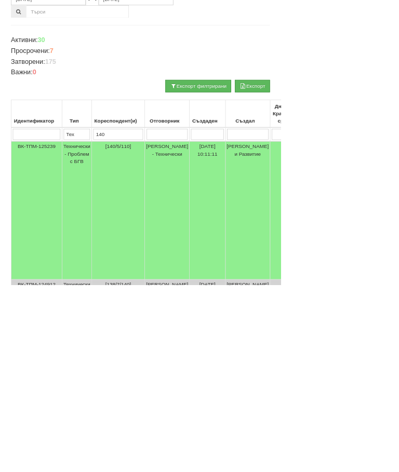
scroll to position [61, 0]
click at [117, 268] on td "Технически - Проблем с БГВ" at bounding box center [109, 366] width 42 height 196
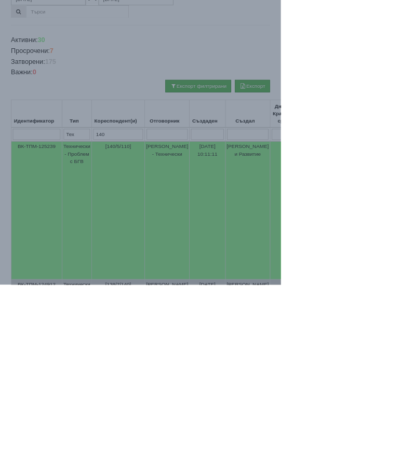
scroll to position [0, 0]
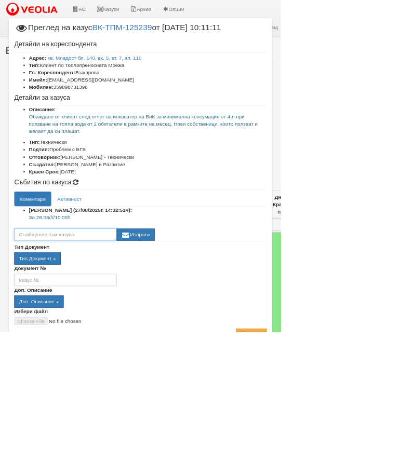
click at [146, 334] on textarea at bounding box center [92, 334] width 145 height 18
type textarea "След 01.09 да се чуем"
click at [220, 333] on button "Изпрати" at bounding box center [193, 334] width 54 height 18
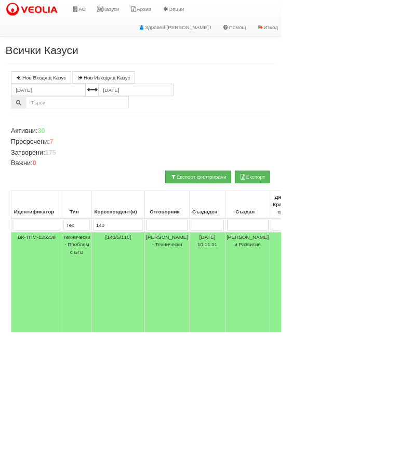
click at [123, 11] on link "АС" at bounding box center [111, 13] width 35 height 26
